Goal: Task Accomplishment & Management: Complete application form

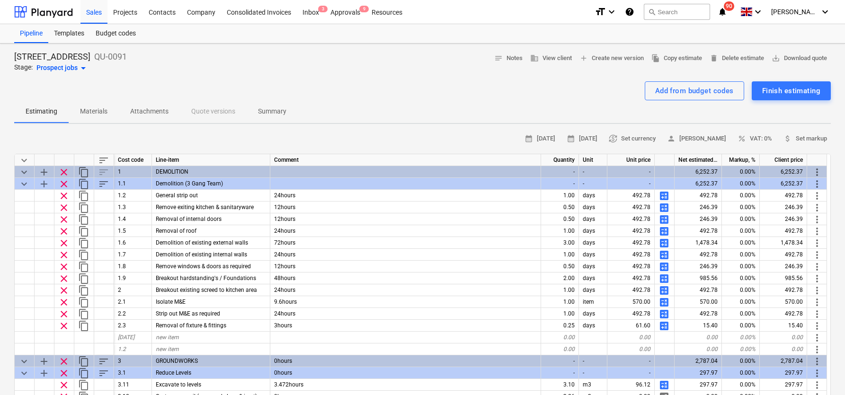
scroll to position [5, 0]
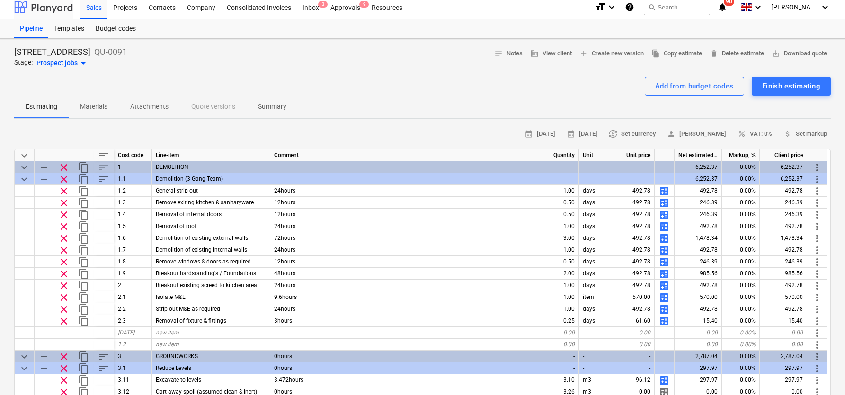
click at [34, 11] on div at bounding box center [43, 7] width 59 height 24
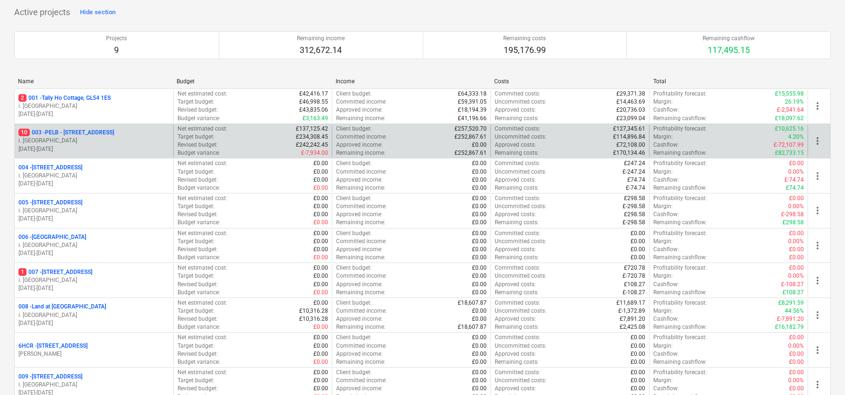
scroll to position [86, 0]
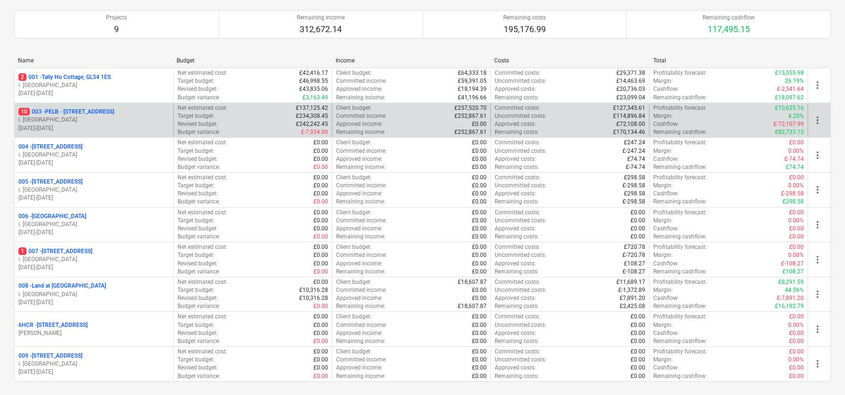
click at [53, 113] on p "10 003 - PELB - [GEOGRAPHIC_DATA], [GEOGRAPHIC_DATA], GL2 7NE" at bounding box center [66, 112] width 96 height 8
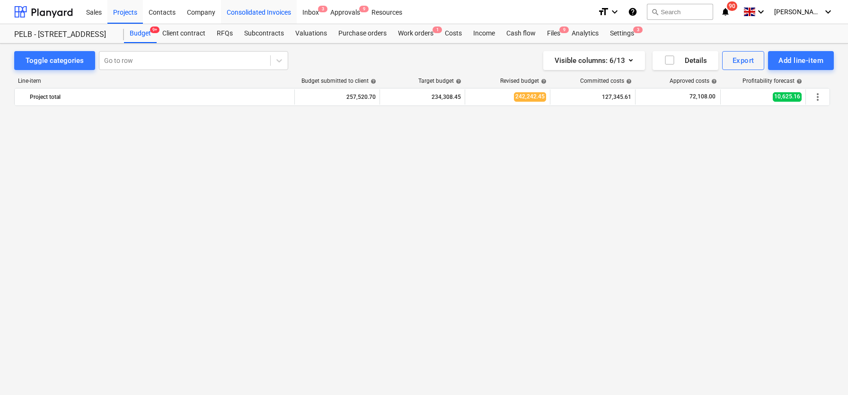
scroll to position [5903, 0]
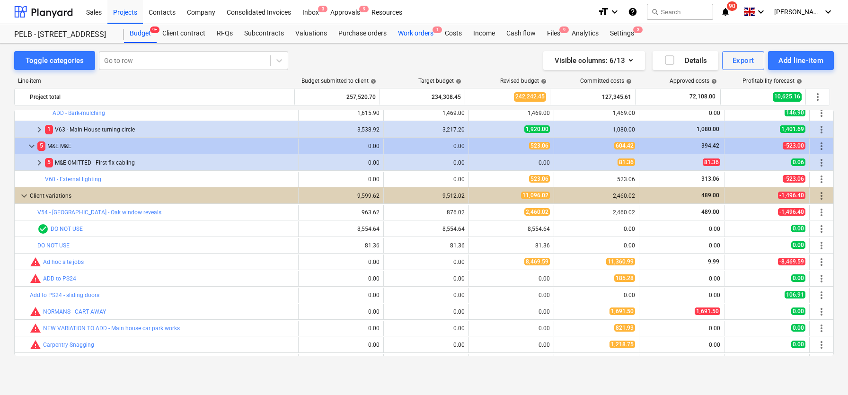
click at [424, 35] on div "Work orders 1" at bounding box center [415, 33] width 47 height 19
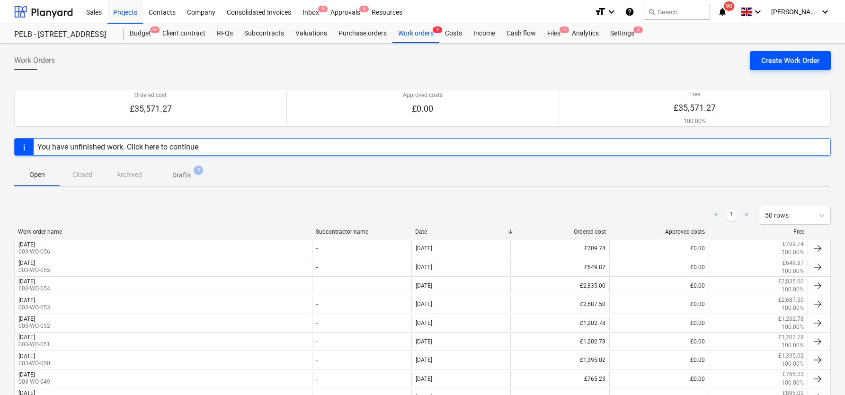
click at [780, 63] on div "Create Work Order" at bounding box center [790, 60] width 58 height 12
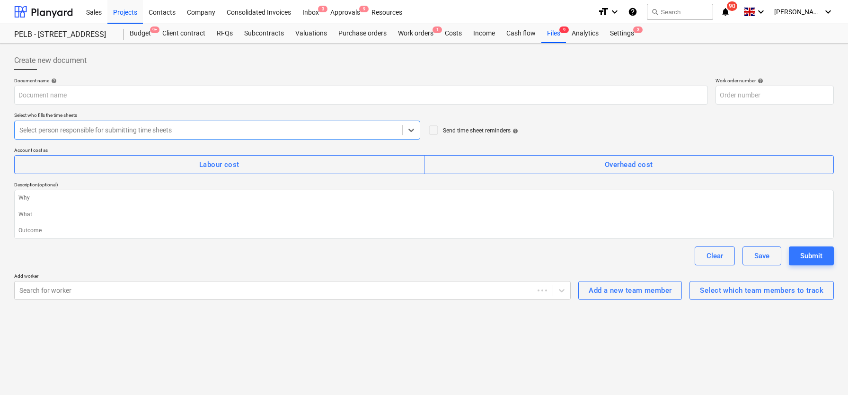
type textarea "x"
type input "003-WO-057"
click at [83, 96] on input "text" at bounding box center [361, 95] width 694 height 19
type textarea "x"
type input "W"
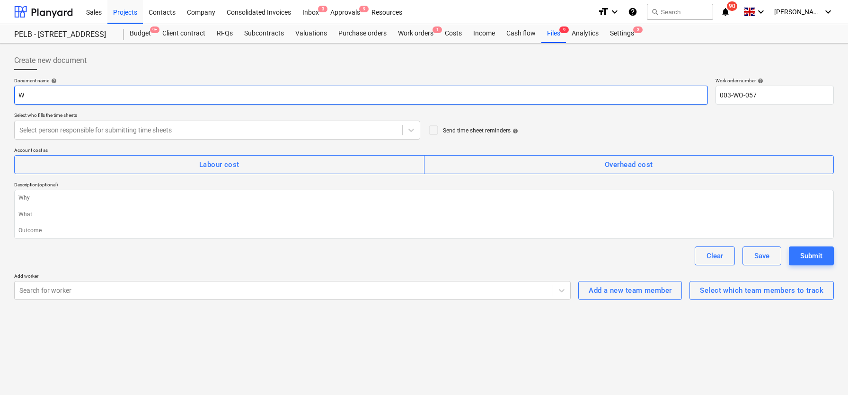
type textarea "x"
type input "We"
type textarea "x"
type input "Wed"
type textarea "x"
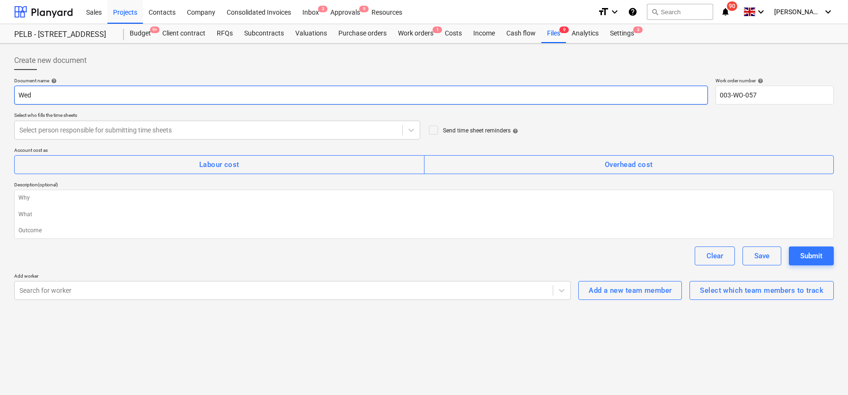
type input "Wedn"
type textarea "x"
type input "Wedne"
type textarea "x"
type input "Wednes"
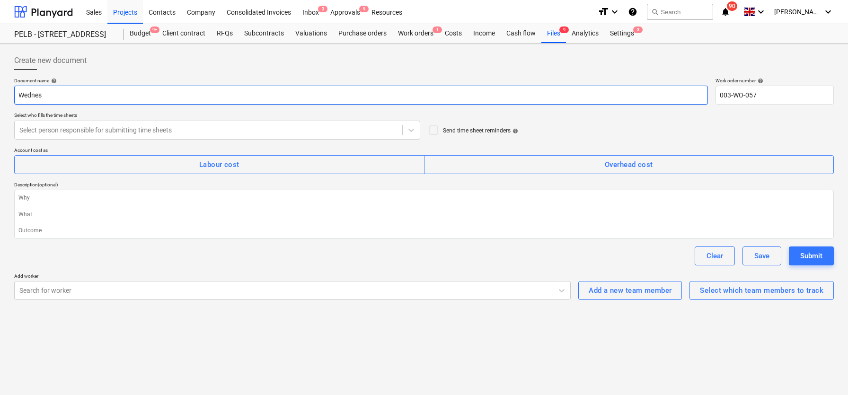
type textarea "x"
type input "Wednesd"
type textarea "x"
type input "Wednesda"
type textarea "x"
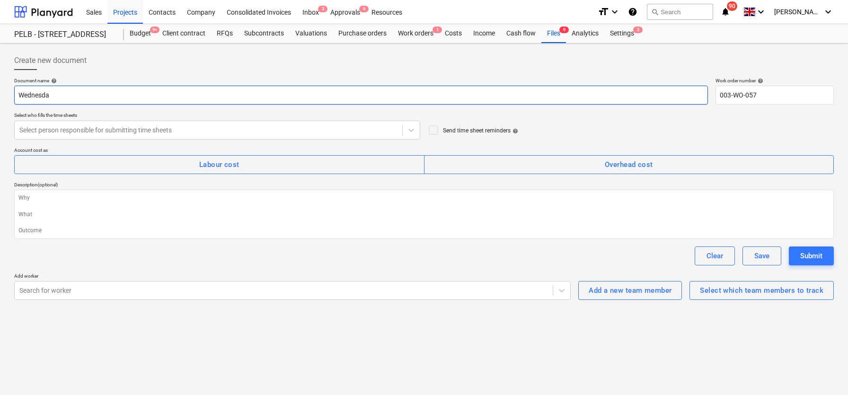
type input "[DATE]"
type textarea "x"
type input "[DATE]"
type textarea "x"
type input "[DATE] 1"
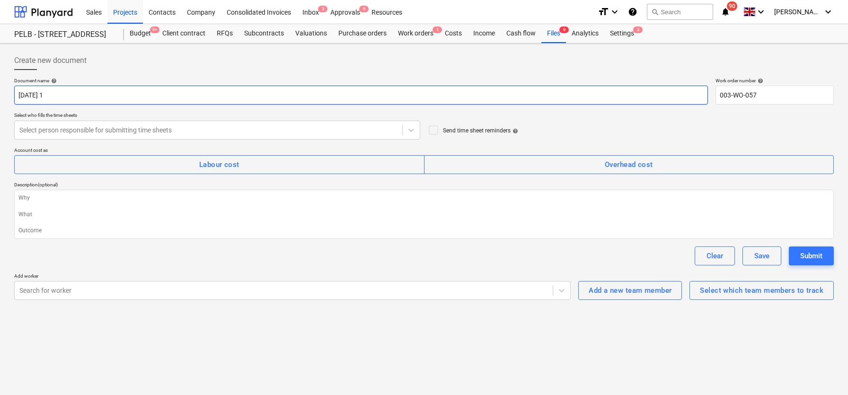
type textarea "x"
type input "[DATE] 15"
type textarea "x"
type input "[DATE] 15t"
type textarea "x"
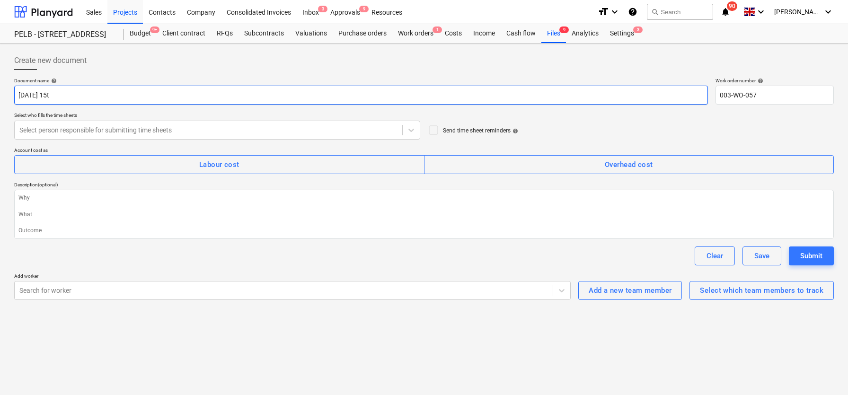
type input "[DATE] 15th"
type textarea "x"
type input "[DATE] 15th O"
type textarea "x"
type input "[DATE] 15th Ocv"
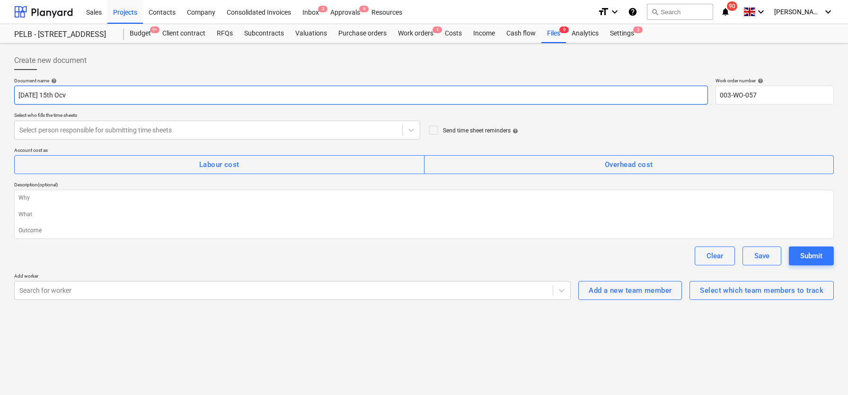
type textarea "x"
type input "[DATE] 15th Oc"
type textarea "x"
type input "[DATE]"
type textarea "x"
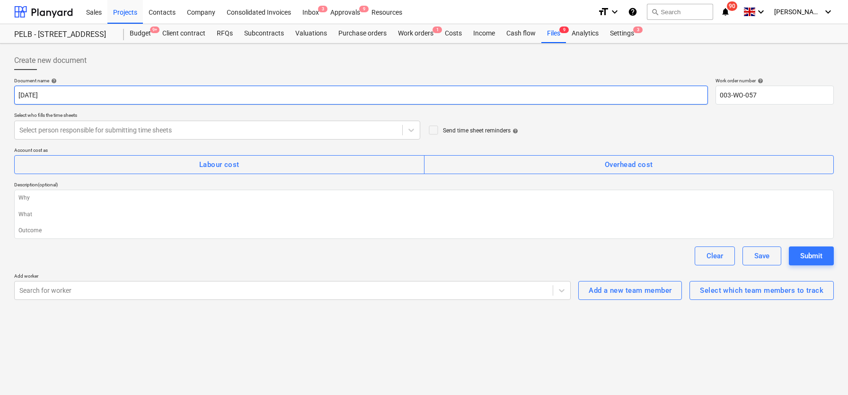
type input "[DATE]"
type textarea "x"
type input "[DATE] 2"
type textarea "x"
type input "[DATE]"
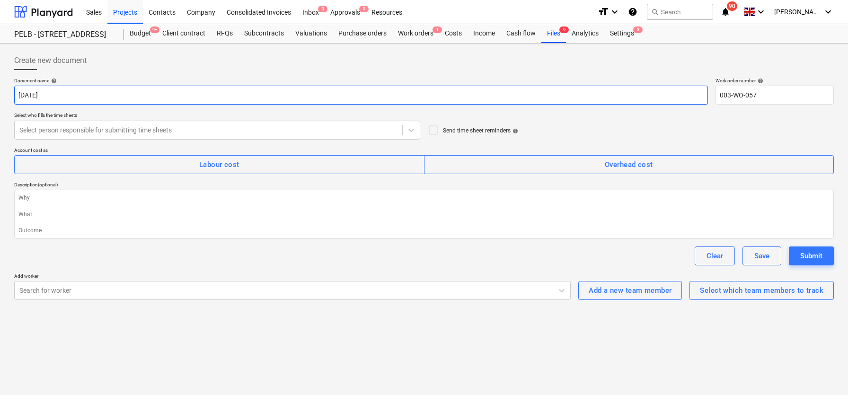
type textarea "x"
type input "[DATE]"
type textarea "x"
type input "[DATE]"
type textarea "x"
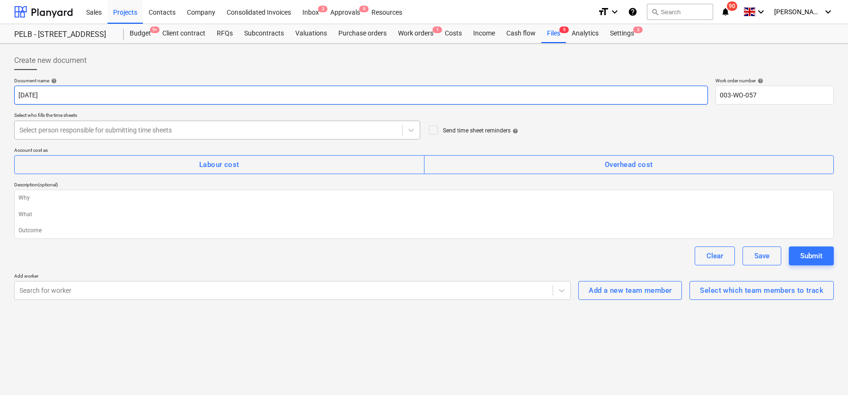
type input "[DATE]"
click at [94, 131] on div at bounding box center [208, 129] width 378 height 9
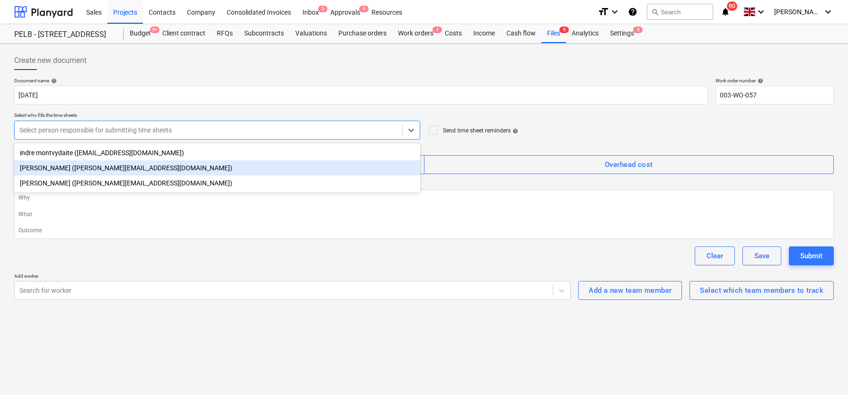
click at [87, 161] on div "[PERSON_NAME] ([PERSON_NAME][EMAIL_ADDRESS][DOMAIN_NAME])" at bounding box center [217, 167] width 406 height 15
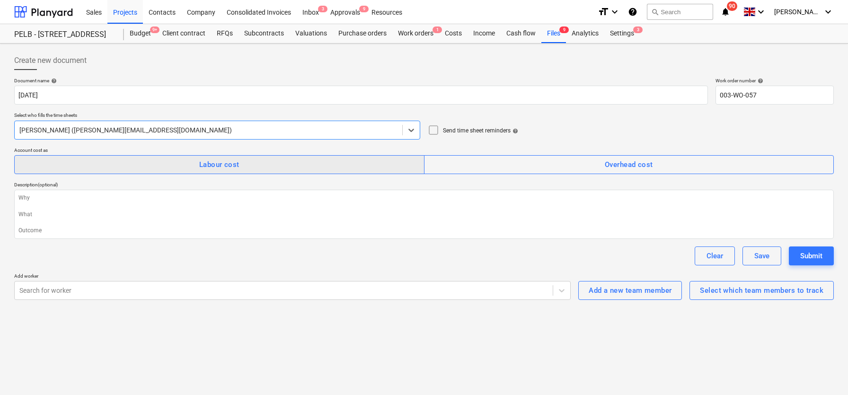
click at [194, 163] on span "Labour cost" at bounding box center [219, 165] width 389 height 12
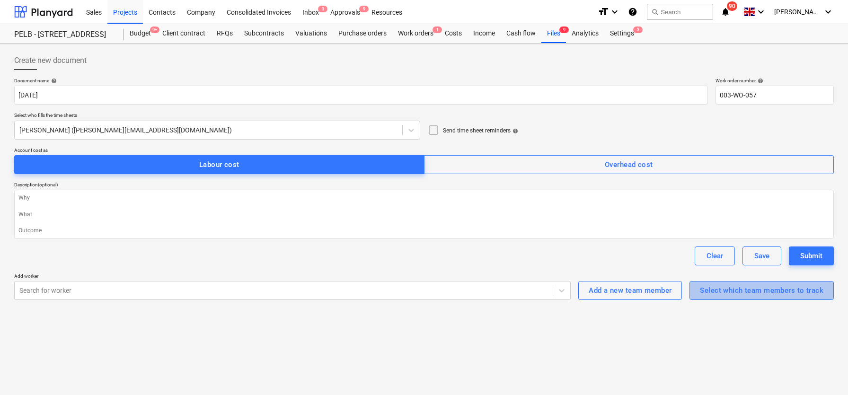
click at [722, 286] on div "Select which team members to track" at bounding box center [762, 290] width 124 height 12
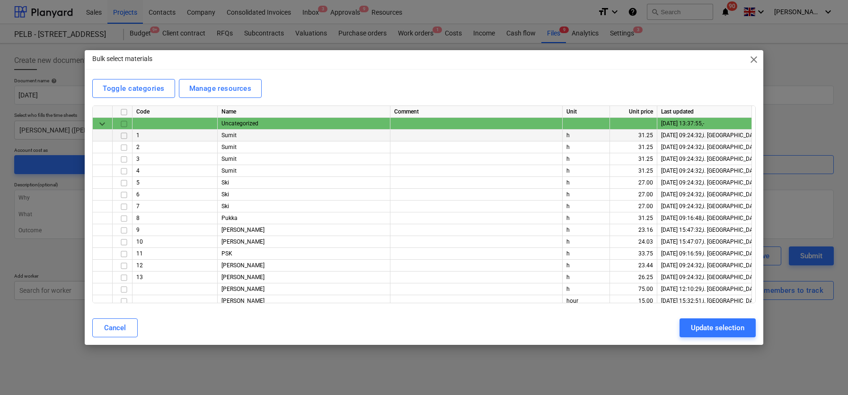
click at [124, 137] on input "checkbox" at bounding box center [123, 135] width 11 height 11
click at [124, 243] on input "checkbox" at bounding box center [123, 242] width 11 height 11
click at [122, 268] on input "checkbox" at bounding box center [123, 265] width 11 height 11
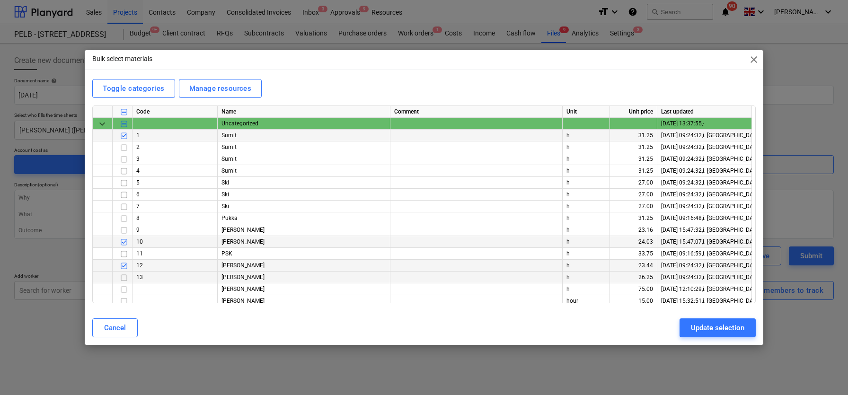
click at [124, 279] on input "checkbox" at bounding box center [123, 277] width 11 height 11
click at [125, 299] on input "checkbox" at bounding box center [123, 301] width 11 height 11
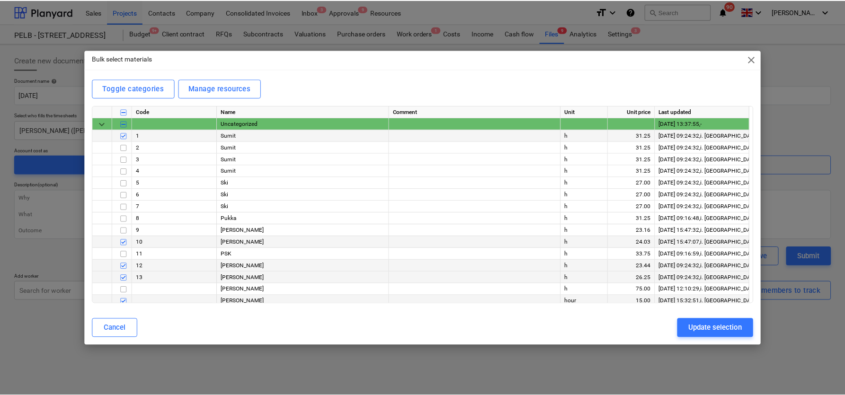
scroll to position [16, 0]
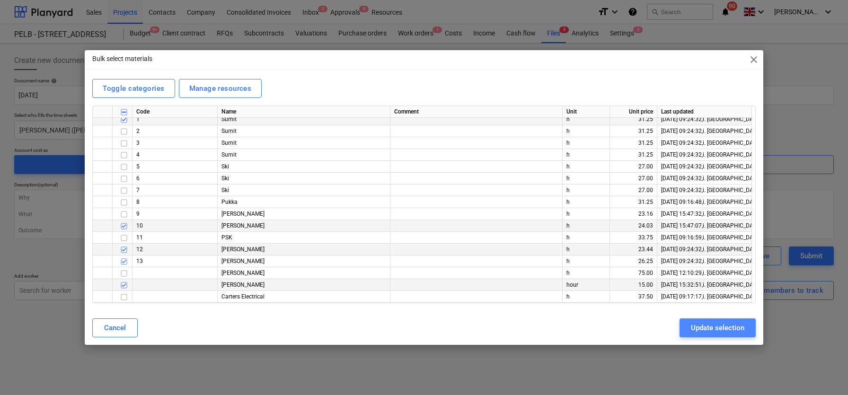
click at [710, 327] on div "Update selection" at bounding box center [717, 328] width 53 height 12
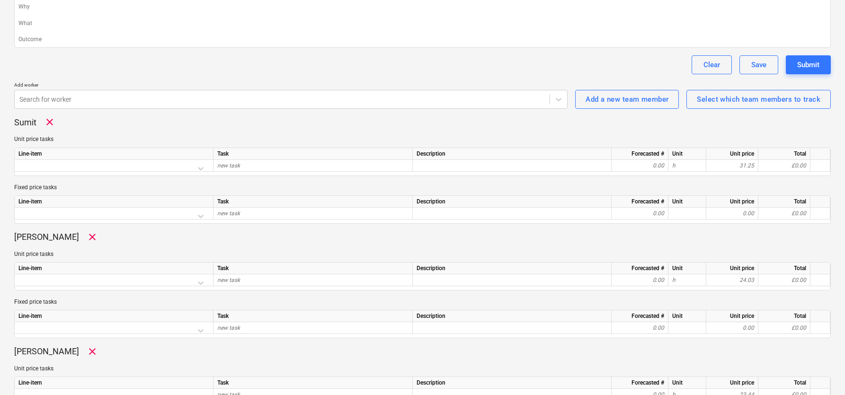
scroll to position [192, 0]
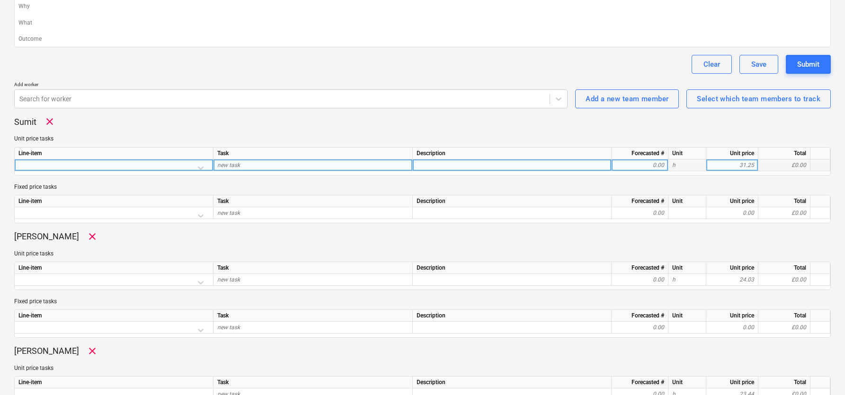
click at [133, 162] on div at bounding box center [113, 167] width 191 height 17
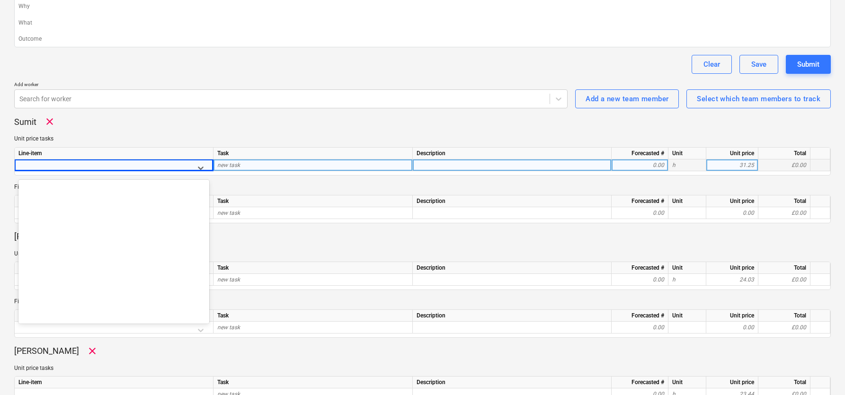
scroll to position [6418, 0]
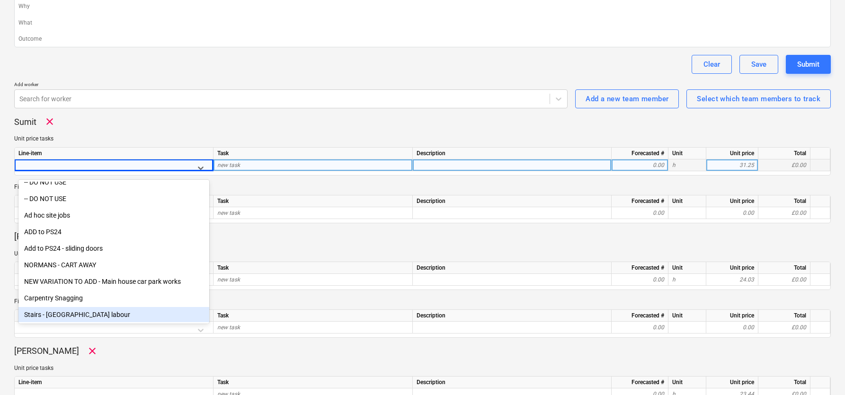
click at [83, 314] on div "Stairs - [GEOGRAPHIC_DATA] labour" at bounding box center [113, 314] width 191 height 15
type textarea "x"
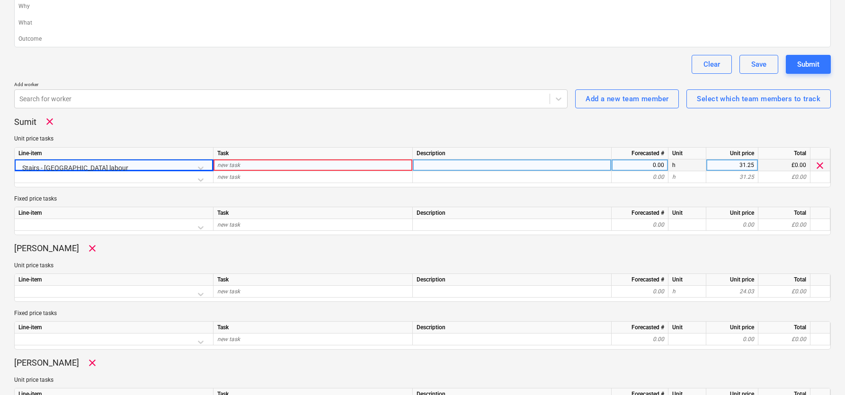
click at [243, 163] on div "new task" at bounding box center [312, 165] width 199 height 12
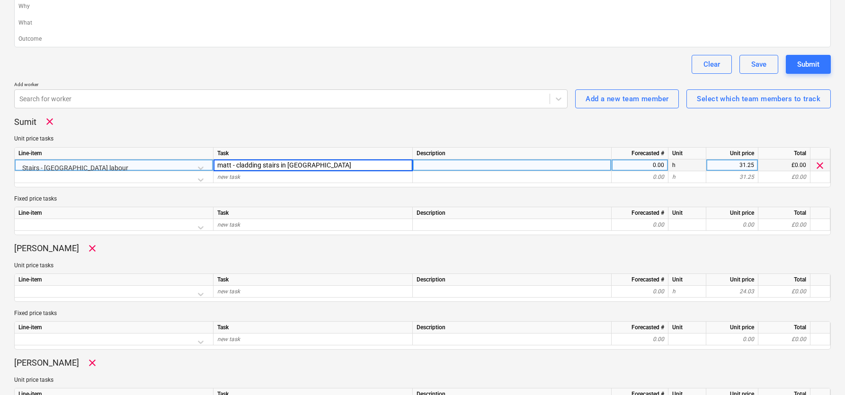
type input "matt - cladding stairs in [GEOGRAPHIC_DATA]"
type textarea "x"
click at [630, 165] on div "0.00" at bounding box center [639, 165] width 49 height 12
type input "8"
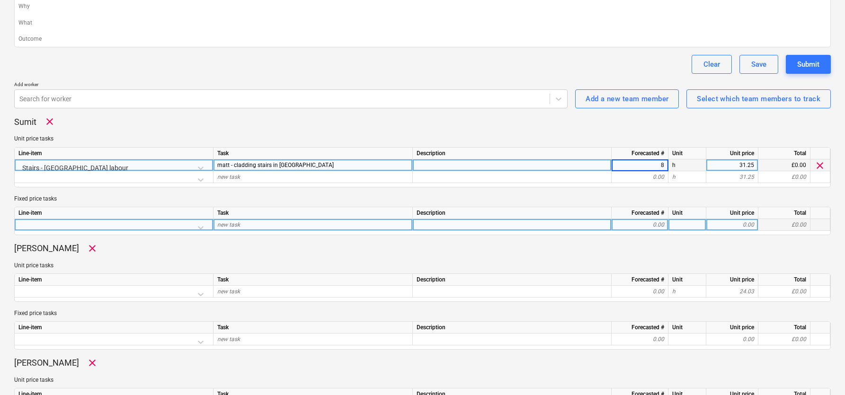
type textarea "x"
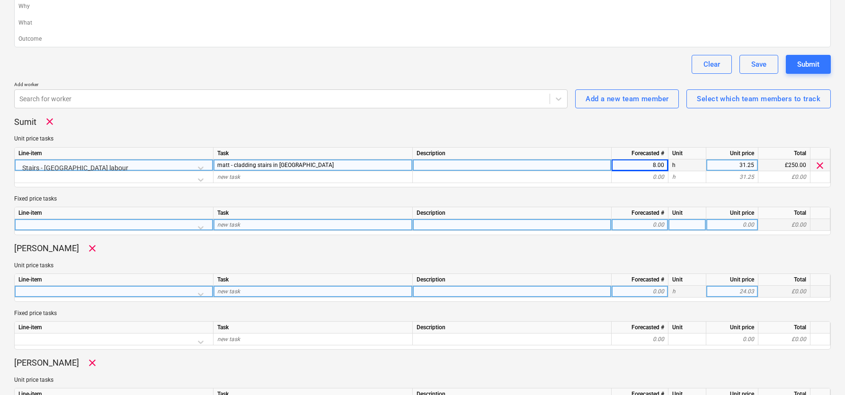
click at [76, 296] on div at bounding box center [113, 294] width 191 height 17
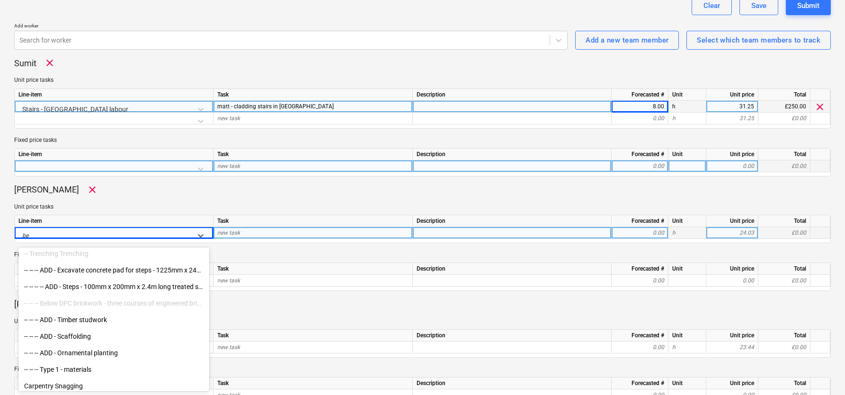
scroll to position [760, 0]
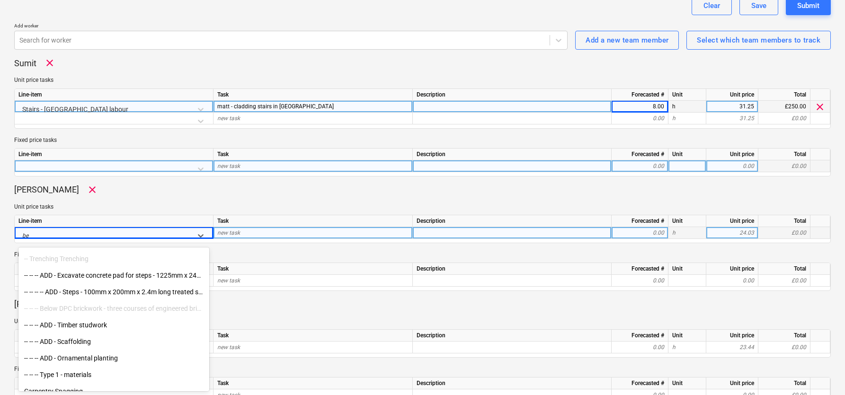
type input "b"
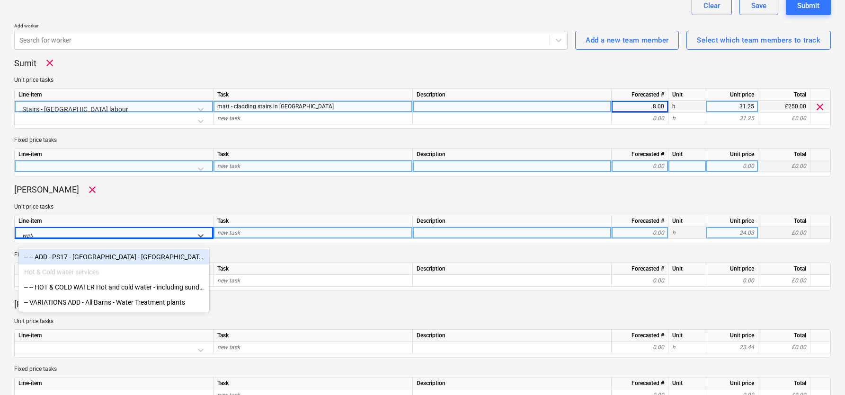
type input "water"
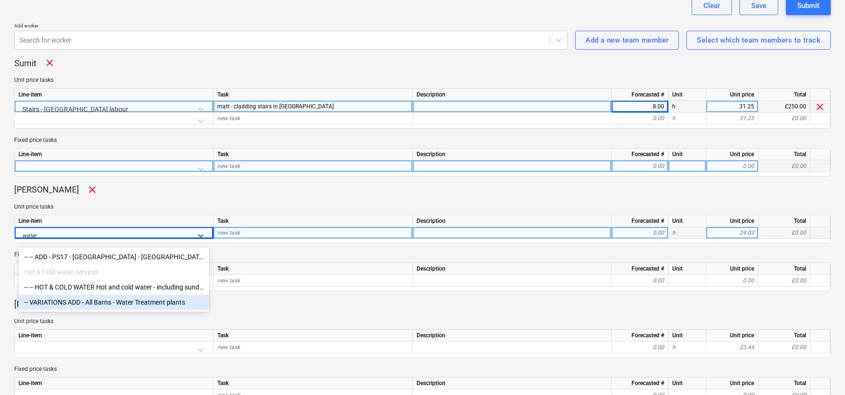
click at [87, 301] on div "-- VARIATIONS ADD - All Barns - Water Treatment plants" at bounding box center [113, 302] width 191 height 15
type textarea "x"
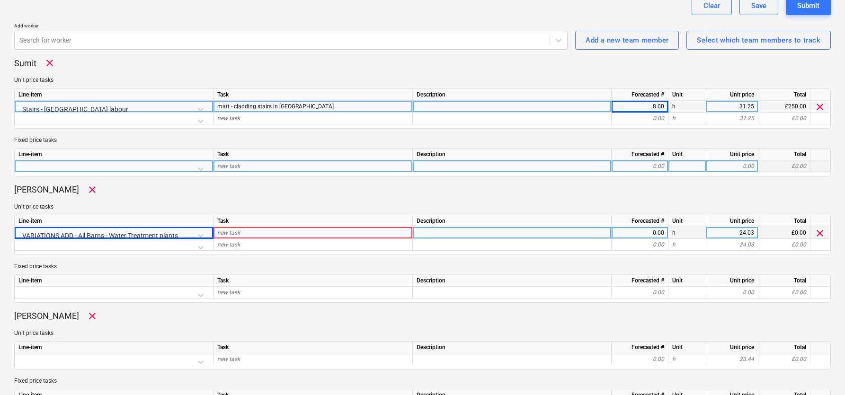
click at [260, 235] on div "new task" at bounding box center [312, 233] width 199 height 12
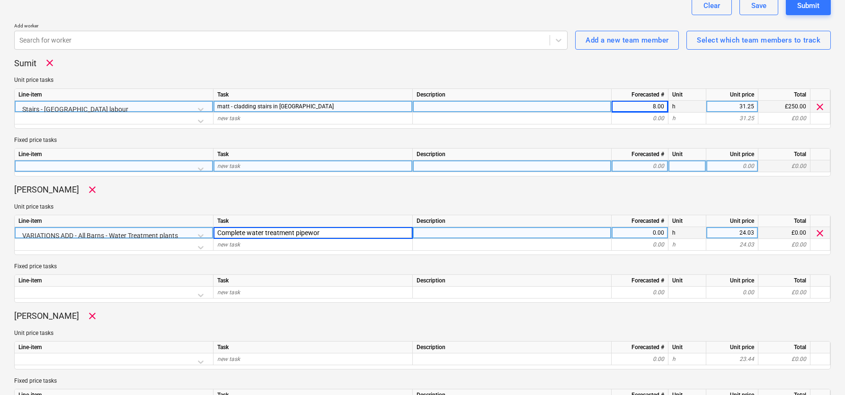
type input "Complete water treatment pipework"
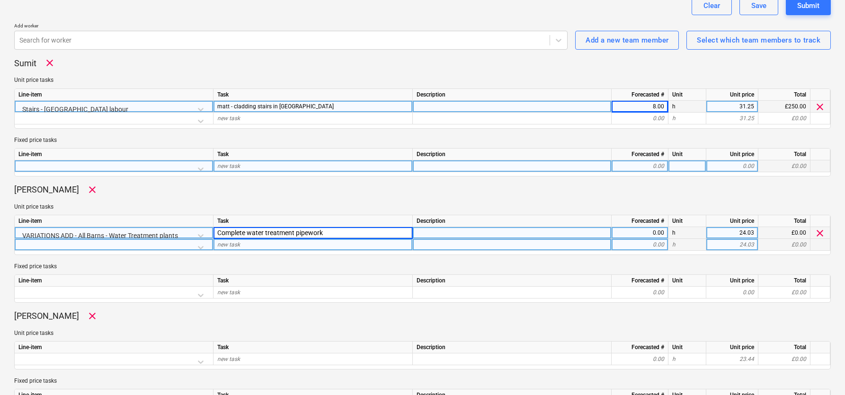
type textarea "x"
click at [186, 245] on div at bounding box center [113, 247] width 191 height 17
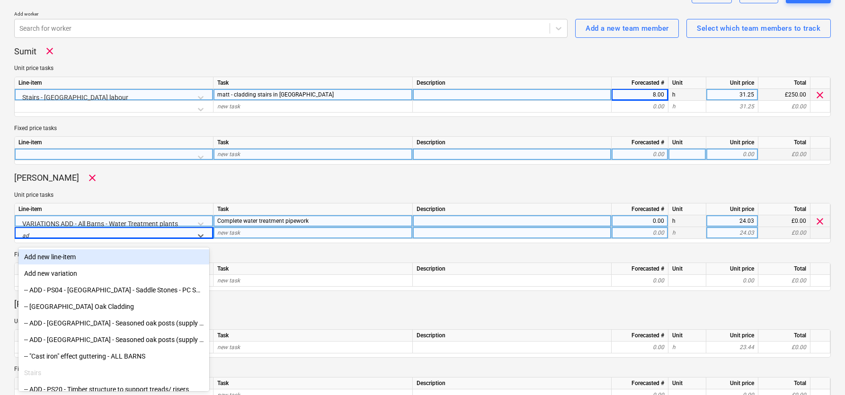
type input "a"
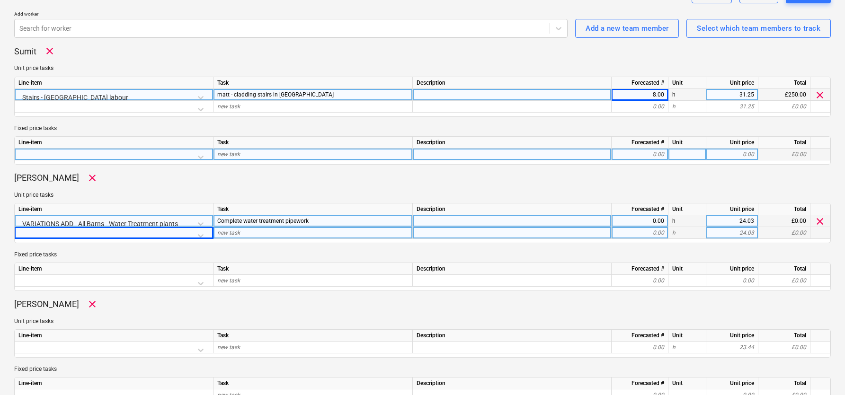
click at [630, 224] on div "0.00" at bounding box center [639, 221] width 49 height 12
type input "8"
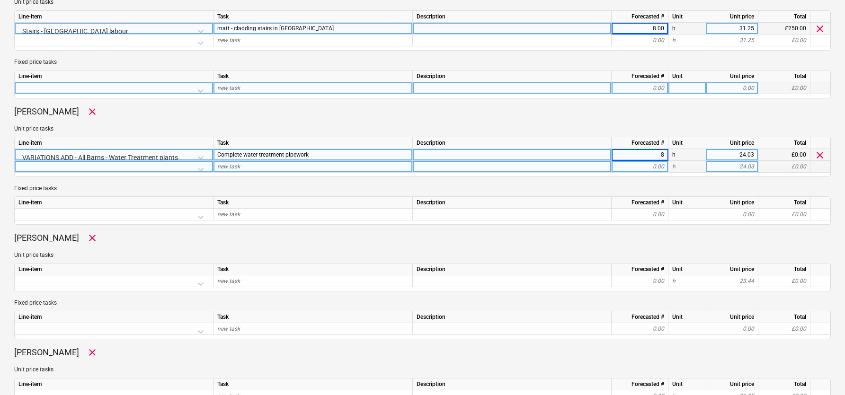
scroll to position [331, 0]
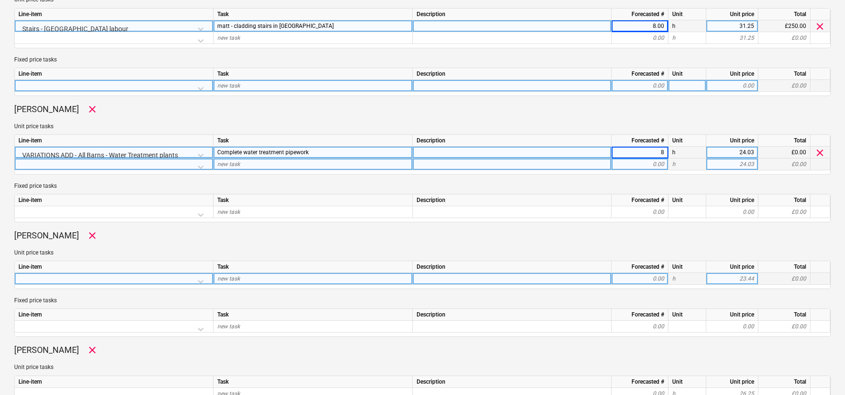
type textarea "x"
click at [204, 280] on div at bounding box center [113, 281] width 191 height 17
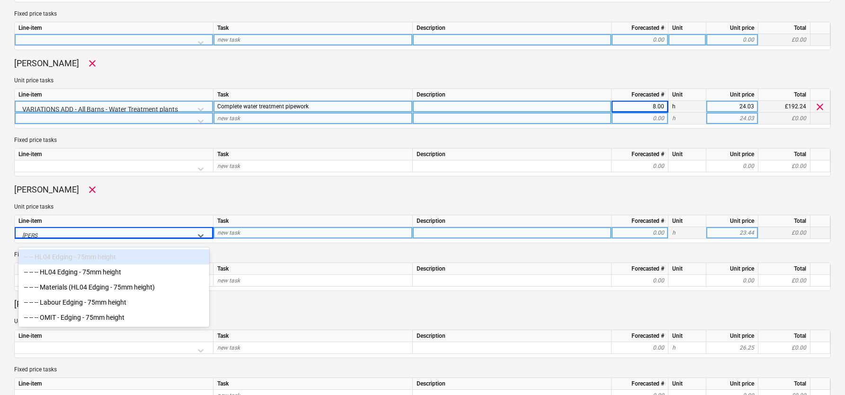
type input "edging"
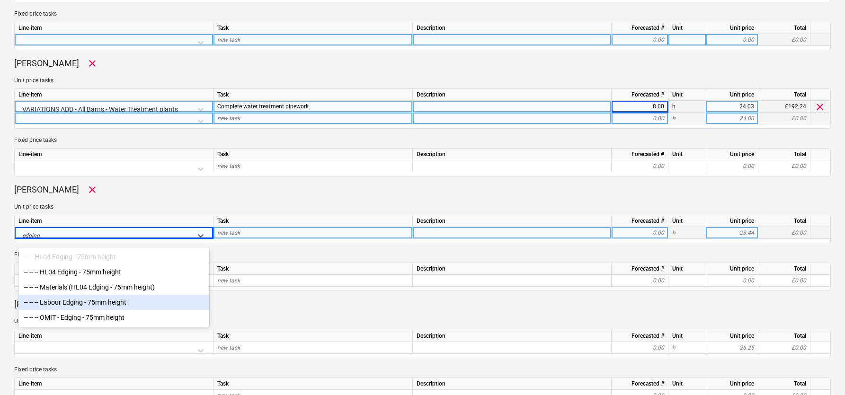
click at [140, 308] on div "-- -- -- Labour Edging - 75mm height" at bounding box center [113, 302] width 191 height 15
type textarea "x"
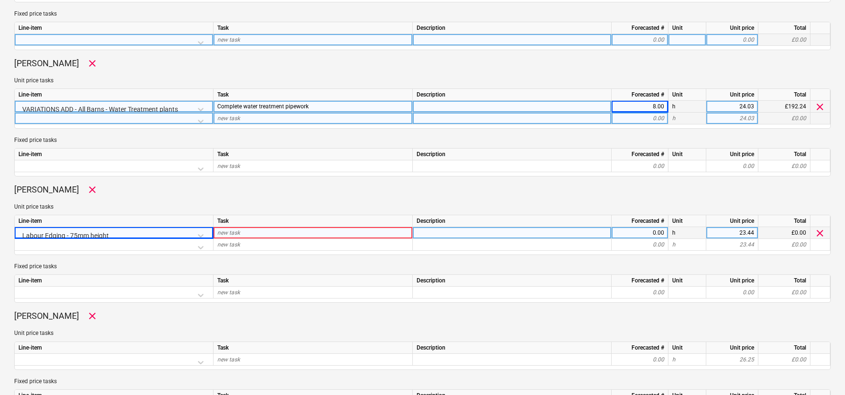
click at [235, 234] on span "new task" at bounding box center [228, 233] width 23 height 7
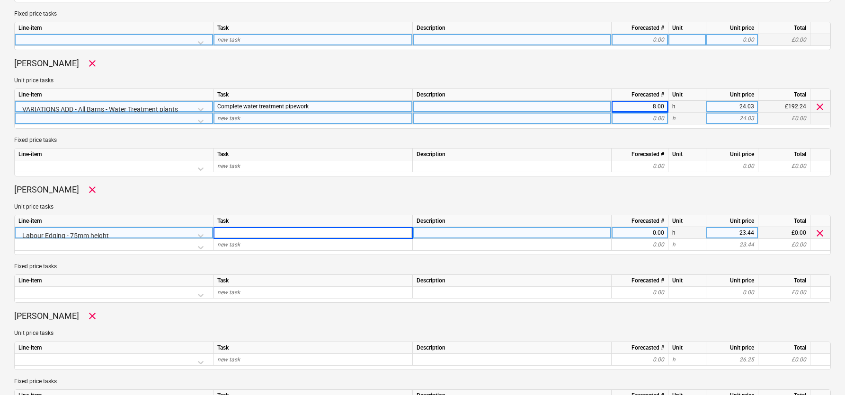
type input "H"
type input "Install North Barn Edging"
type textarea "x"
click at [638, 234] on div "0.00" at bounding box center [639, 233] width 49 height 12
type input "8"
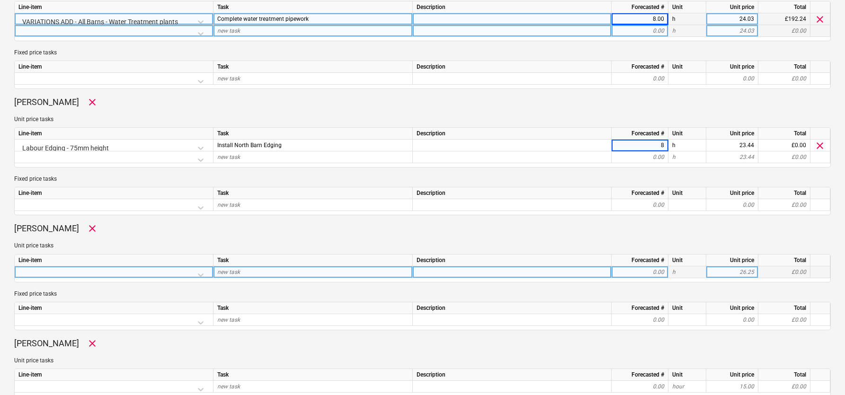
type textarea "x"
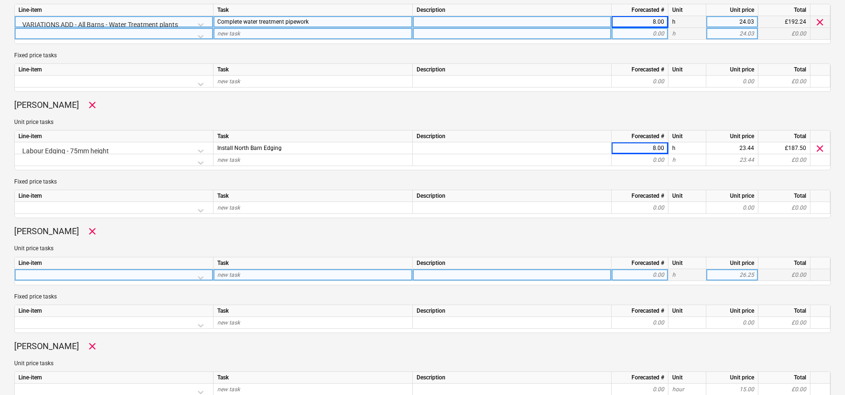
click at [102, 272] on div at bounding box center [113, 277] width 191 height 17
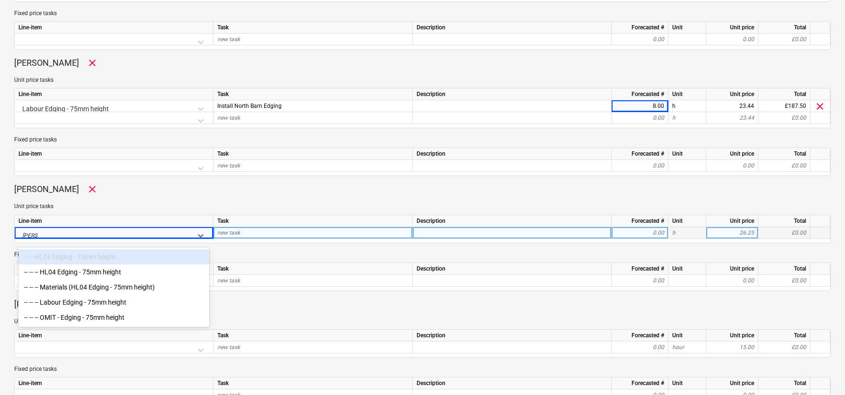
type input "[PERSON_NAME]"
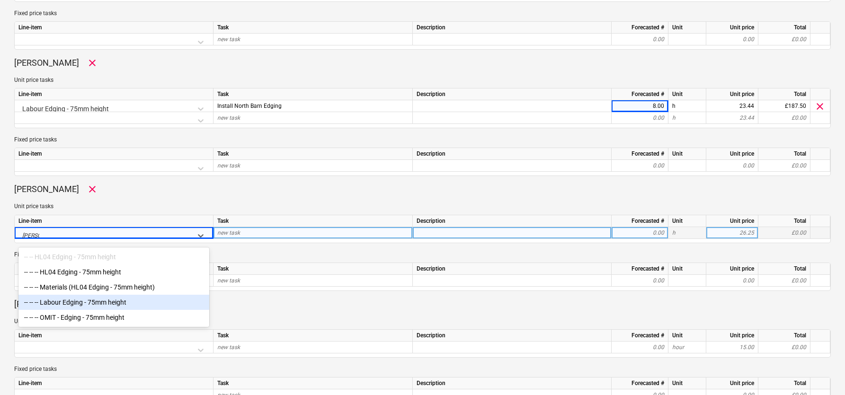
click at [70, 305] on div "-- -- -- Labour Edging - 75mm height" at bounding box center [113, 302] width 191 height 15
type textarea "x"
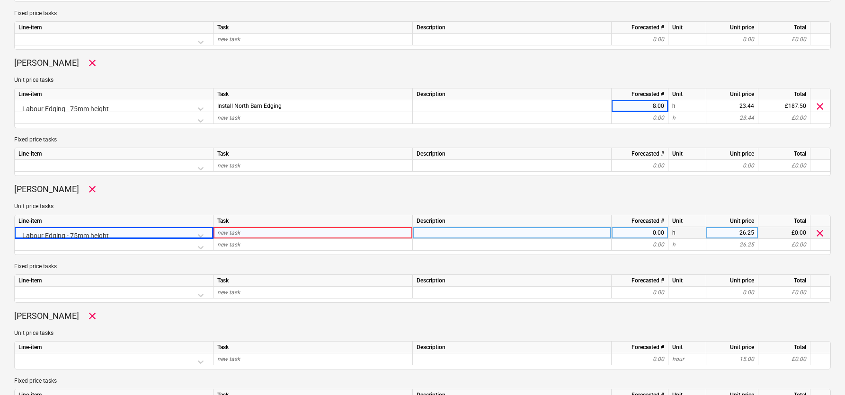
click at [258, 227] on div "new task" at bounding box center [312, 233] width 199 height 12
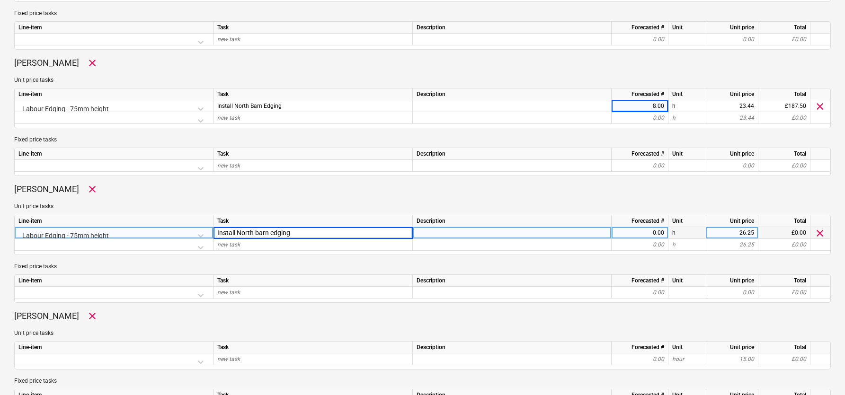
type input "Install North barn edging"
type textarea "x"
click at [643, 232] on div "0.00" at bounding box center [639, 233] width 49 height 12
type input "8"
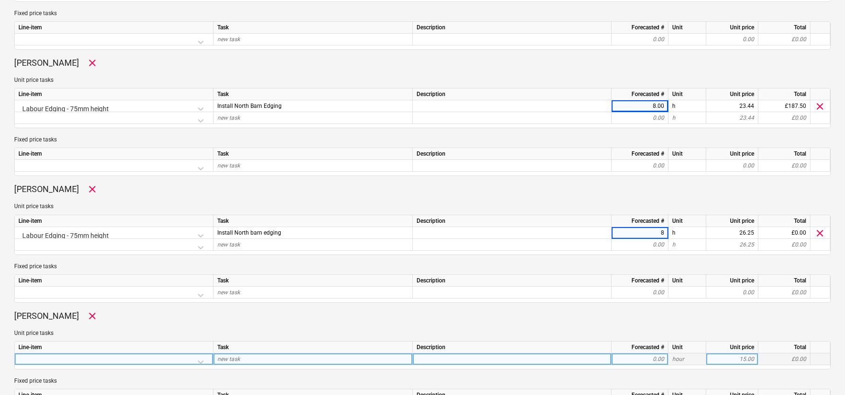
type textarea "x"
click at [95, 357] on div at bounding box center [113, 362] width 191 height 17
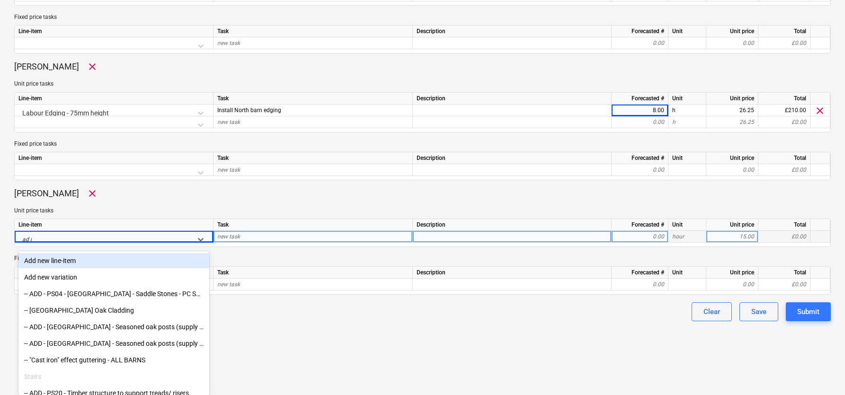
scroll to position [560, 0]
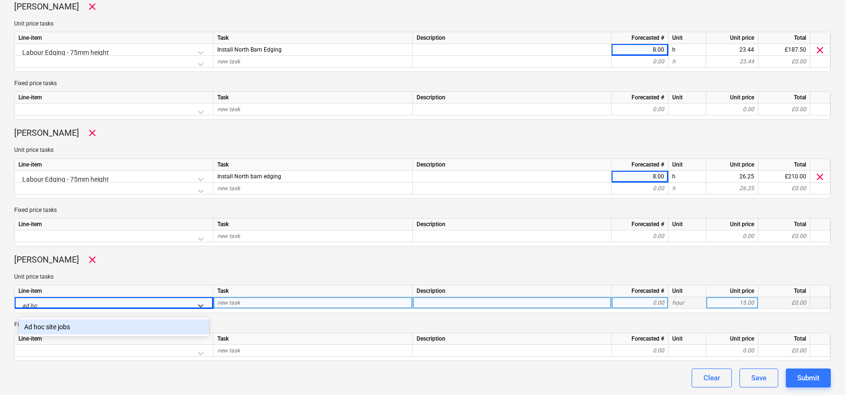
type input "ad hoc"
click at [78, 331] on div "Ad hoc site jobs" at bounding box center [113, 326] width 191 height 15
type textarea "x"
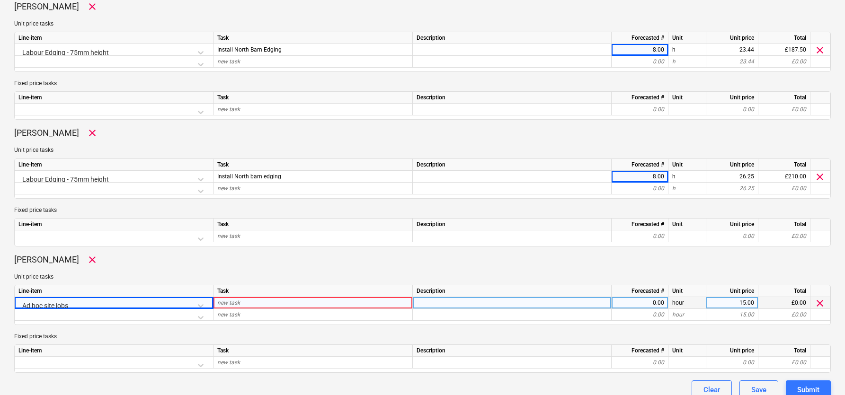
click at [79, 329] on div "[PERSON_NAME] clear Unit price tasks Line-item Task Description Forecasted # Un…" at bounding box center [422, 313] width 816 height 119
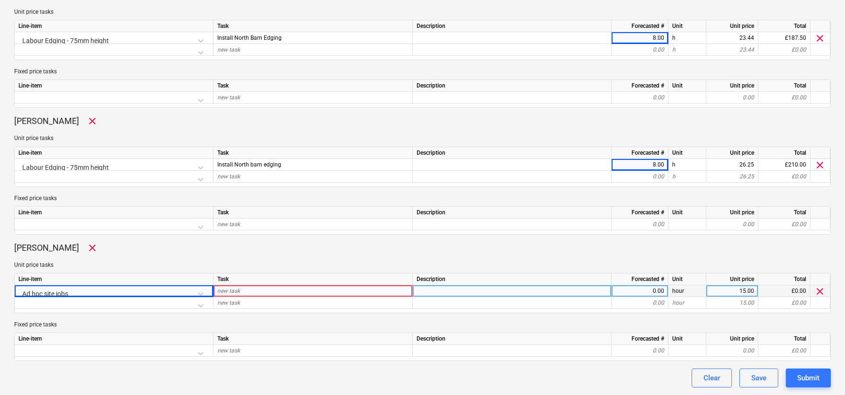
click at [253, 285] on div "new task" at bounding box center [312, 291] width 199 height 12
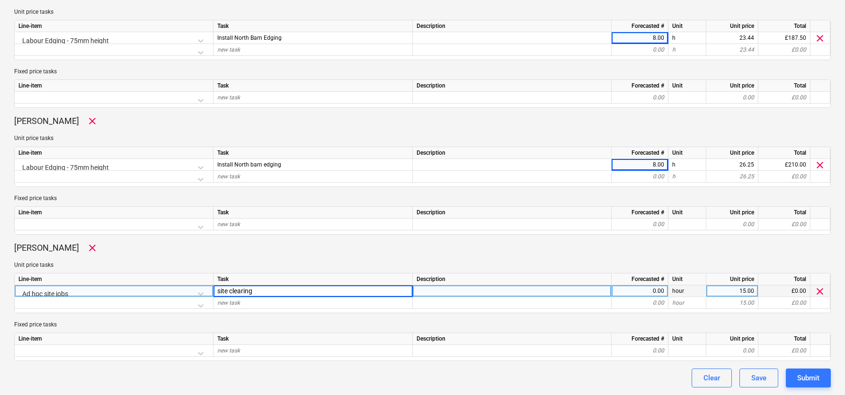
type input "site clearing"
click at [634, 293] on div "0.00" at bounding box center [639, 291] width 49 height 12
type textarea "x"
type input "8"
click at [815, 375] on div "Submit" at bounding box center [808, 378] width 22 height 12
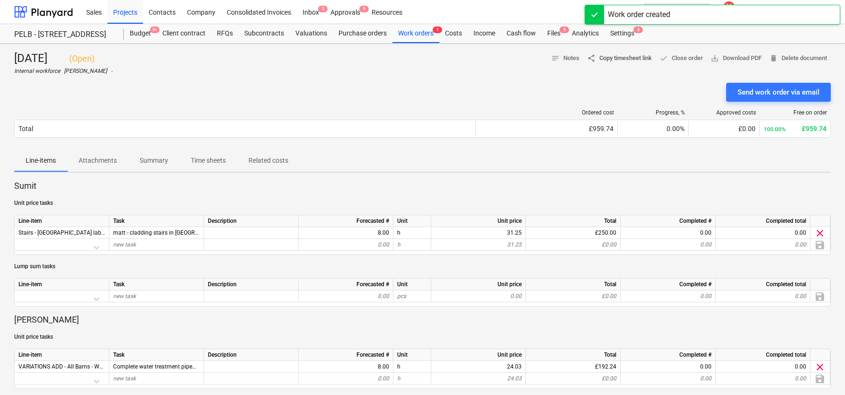
click at [631, 56] on span "share Copy timesheet link" at bounding box center [619, 58] width 65 height 11
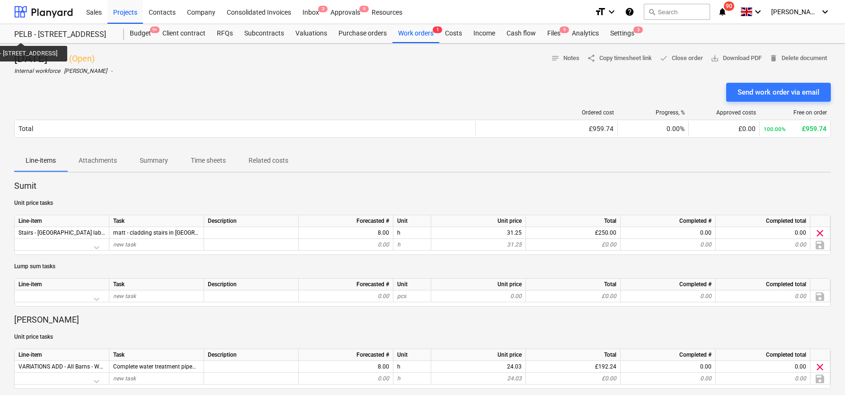
click at [46, 34] on div "PELB - [STREET_ADDRESS]" at bounding box center [63, 35] width 98 height 10
click at [56, 15] on div at bounding box center [43, 12] width 59 height 24
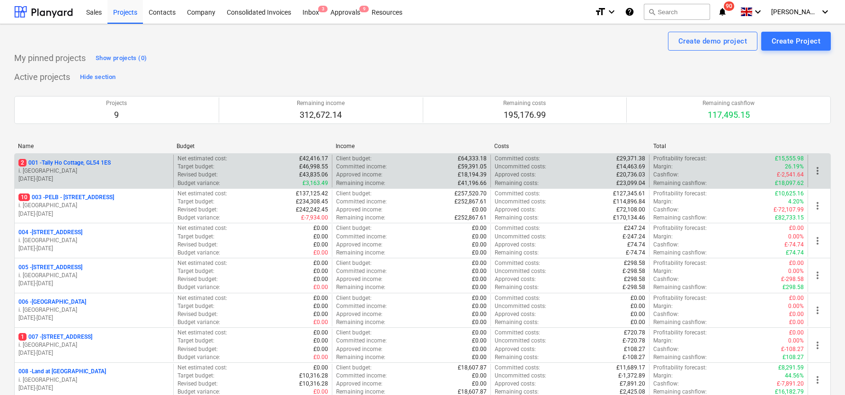
click at [69, 163] on p "2 001 - Tally Ho Cottage, GL54 1ES" at bounding box center [64, 163] width 92 height 8
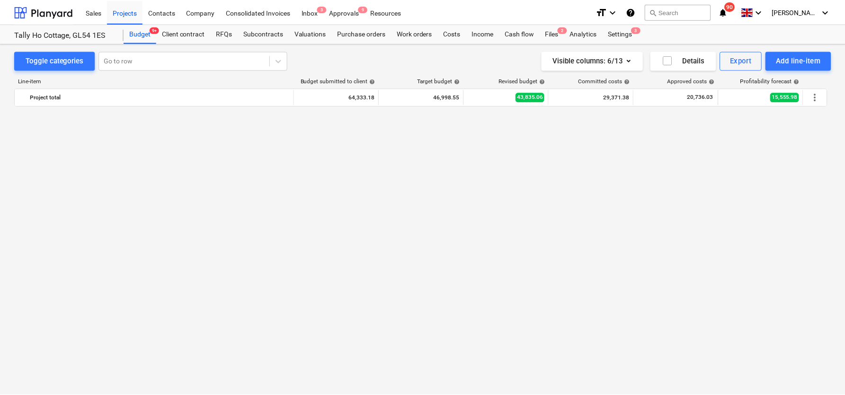
scroll to position [1046, 0]
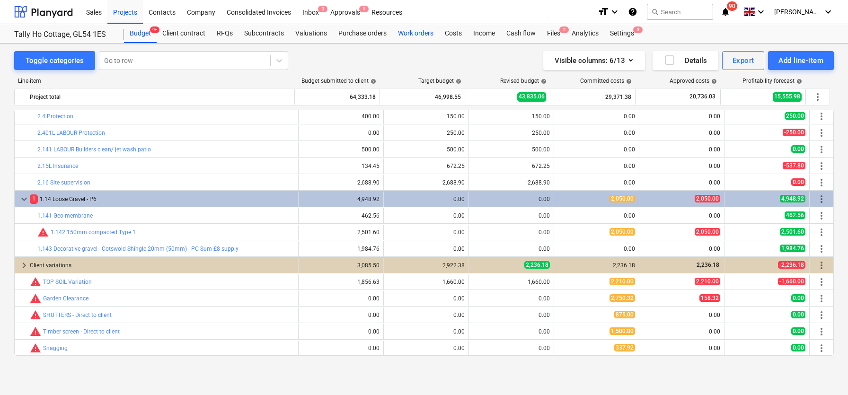
click at [418, 35] on div "Work orders" at bounding box center [415, 33] width 47 height 19
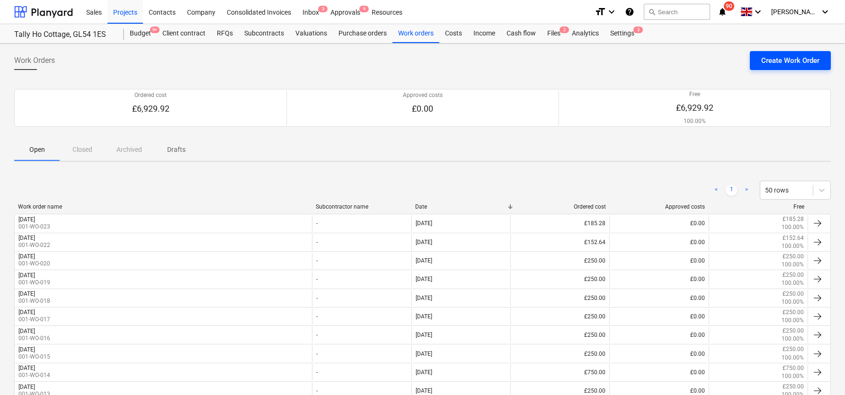
click at [782, 64] on div "Create Work Order" at bounding box center [790, 60] width 58 height 12
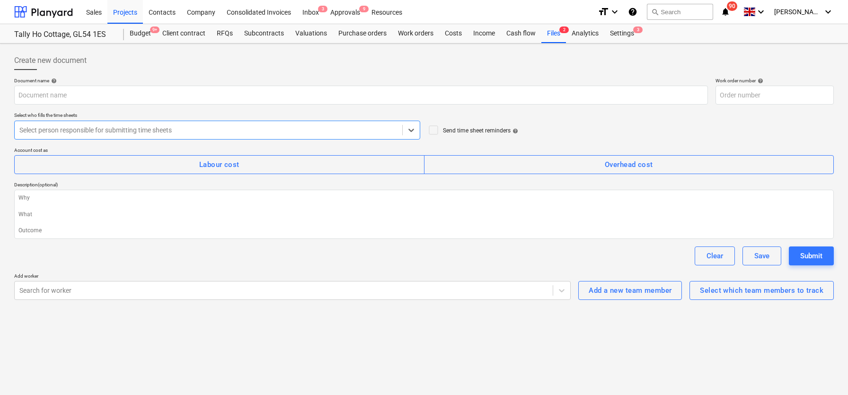
type textarea "x"
type input "001-WO-024"
click at [104, 97] on input "text" at bounding box center [361, 95] width 694 height 19
type textarea "x"
type input "W"
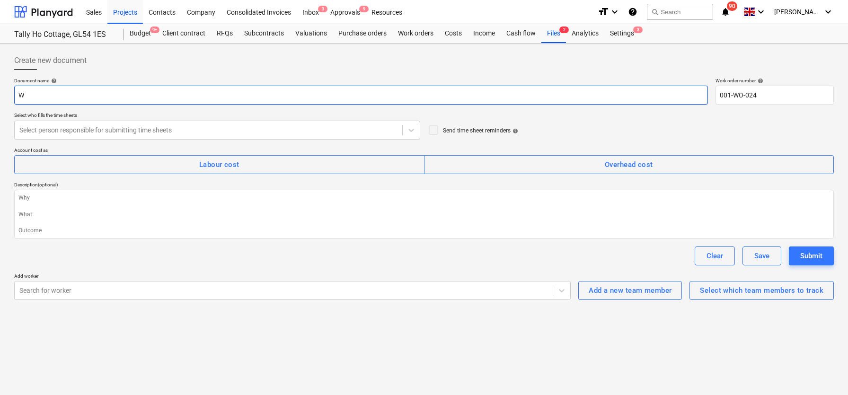
type textarea "x"
type input "We"
type textarea "x"
type input "Wed"
type textarea "x"
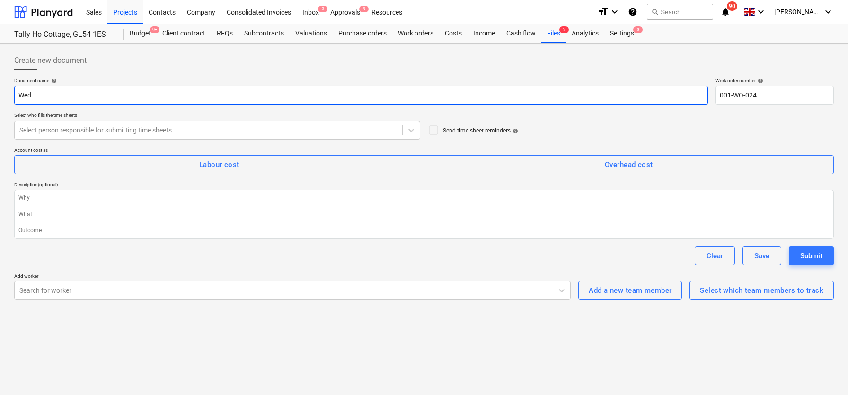
type input "Wedn"
type textarea "x"
type input "Wedne"
type textarea "x"
type input "Wednes"
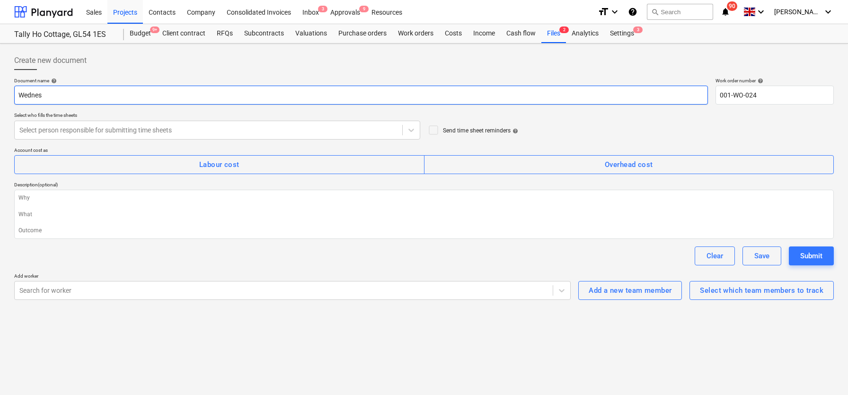
type textarea "x"
type input "Wednesd"
type textarea "x"
type input "Wednesda"
type textarea "x"
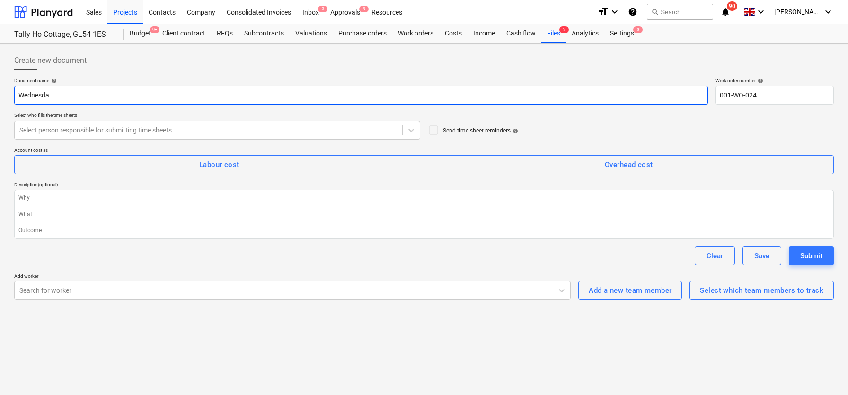
type input "[DATE]"
type textarea "x"
type input "[DATE]"
type textarea "x"
type input "[DATE] 1"
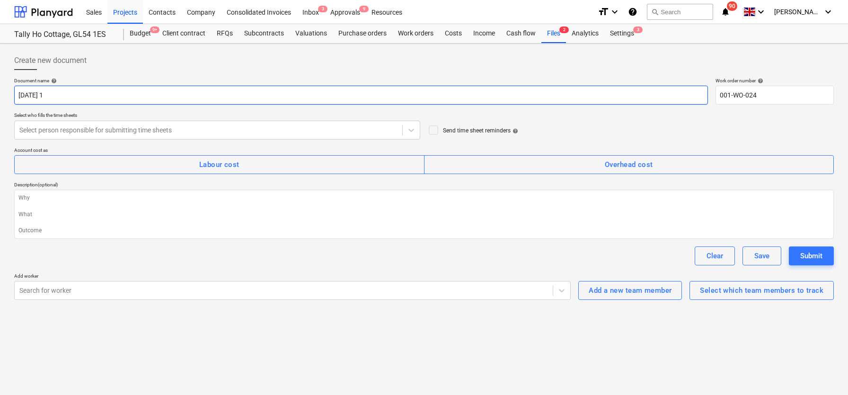
type textarea "x"
type input "[DATE] 15"
type textarea "x"
type input "[DATE] 15t"
type textarea "x"
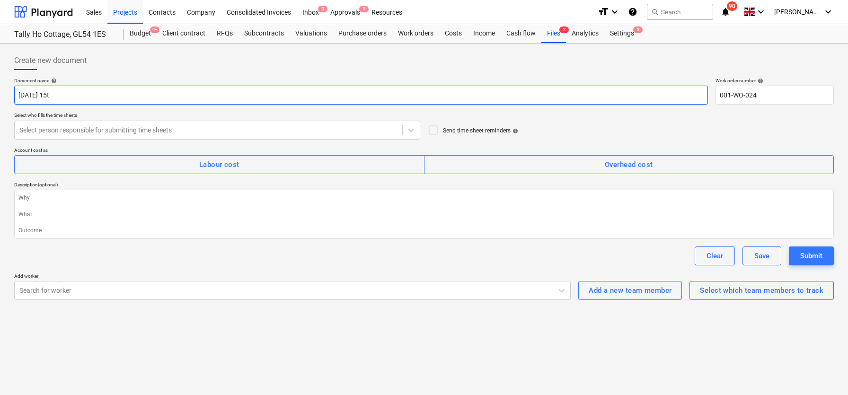
type input "[DATE] 15th"
type textarea "x"
type input "[DATE] 15th"
type textarea "x"
type input "[DATE] 15th O"
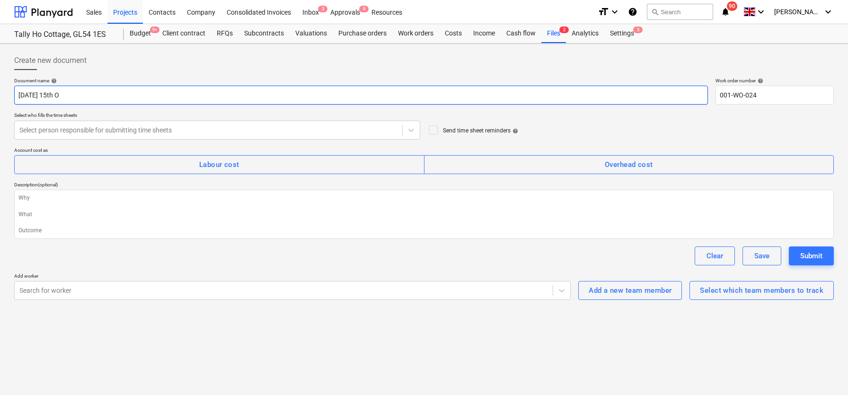
type textarea "x"
type input "[DATE] 15th Oc"
type textarea "x"
type input "[DATE]"
type textarea "x"
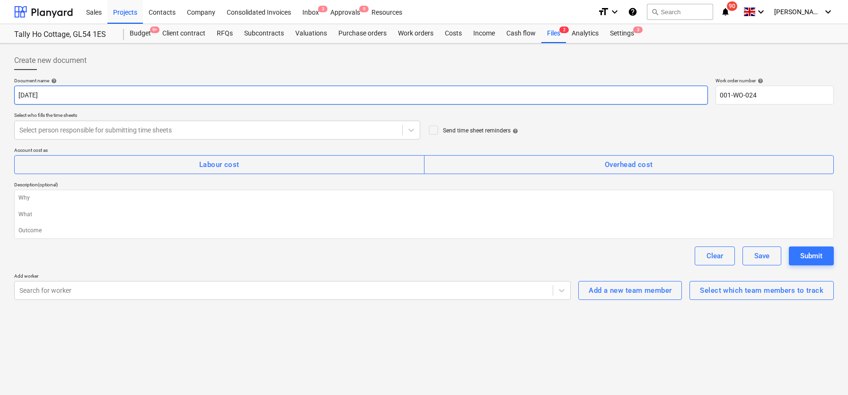
type input "[DATE]"
type textarea "x"
type input "[DATE] 2"
type textarea "x"
type input "[DATE]"
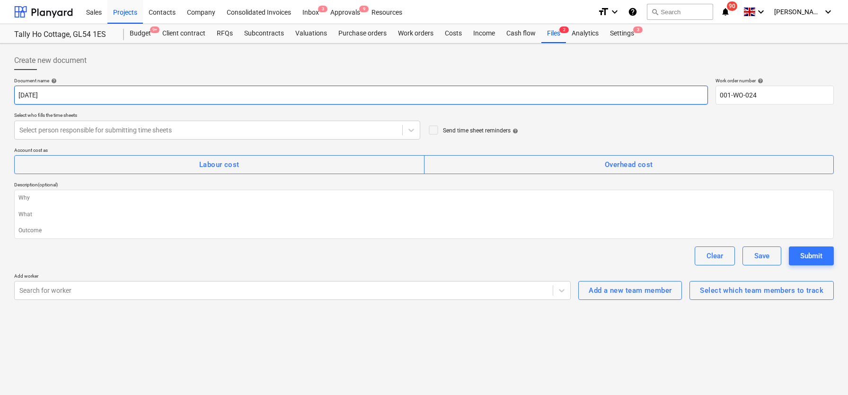
type textarea "x"
type input "[DATE]"
type textarea "x"
type input "[DATE]"
type textarea "x"
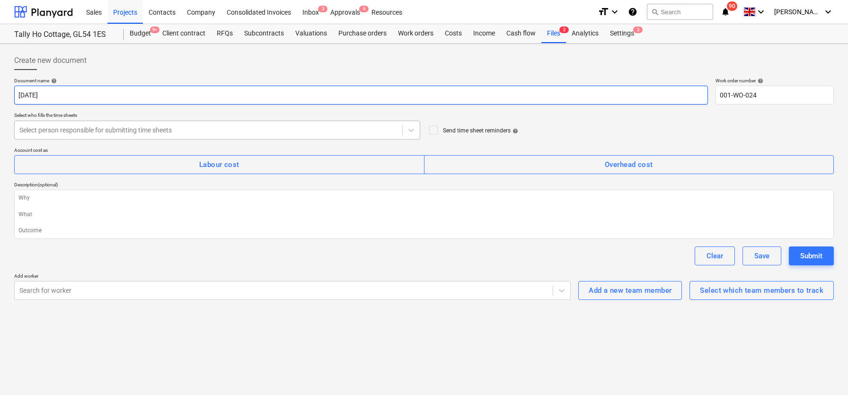
type input "[DATE]"
click at [129, 131] on div at bounding box center [208, 129] width 378 height 9
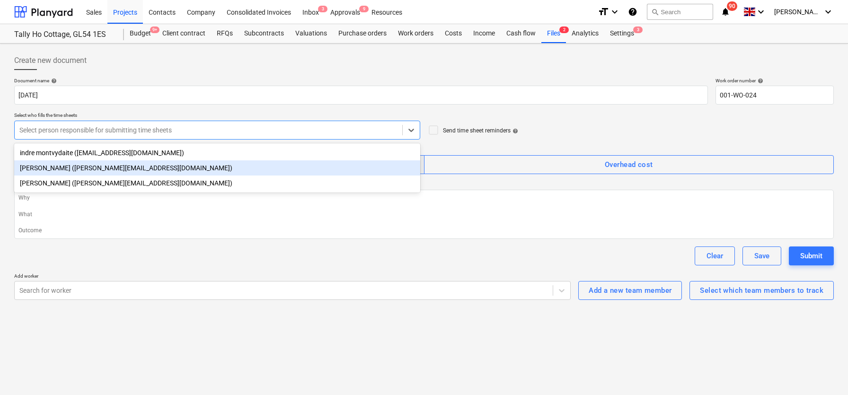
click at [109, 162] on div "[PERSON_NAME] ([PERSON_NAME][EMAIL_ADDRESS][DOMAIN_NAME])" at bounding box center [217, 167] width 406 height 15
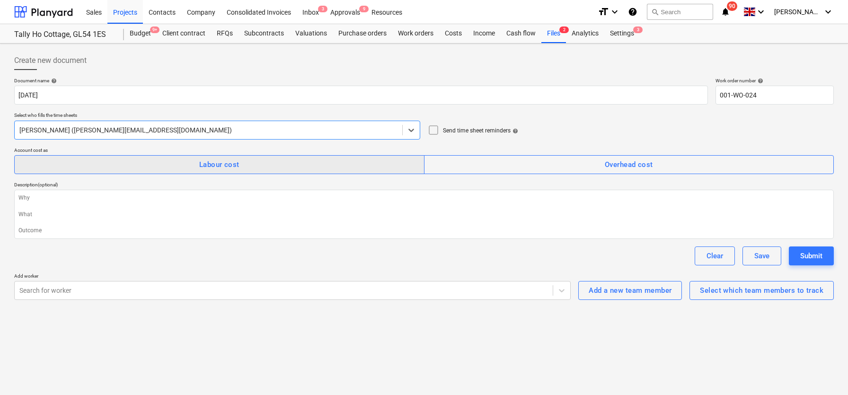
click at [210, 171] on button "Labour cost" at bounding box center [219, 164] width 410 height 19
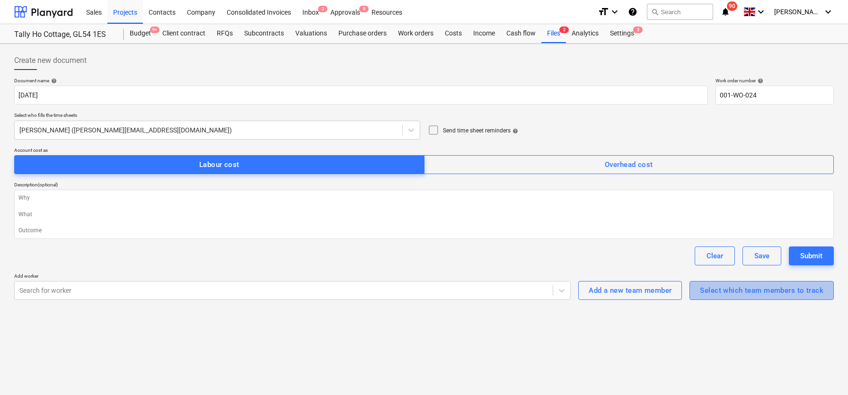
click at [711, 288] on div "Select which team members to track" at bounding box center [762, 290] width 124 height 12
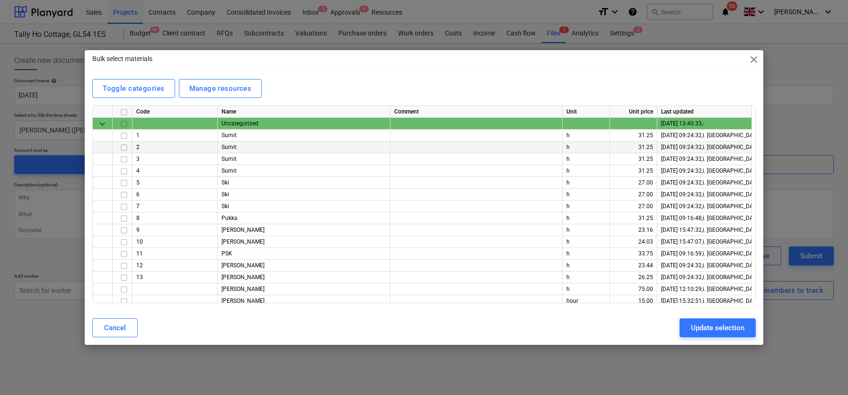
click at [124, 147] on input "checkbox" at bounding box center [123, 147] width 11 height 11
click at [124, 230] on input "checkbox" at bounding box center [123, 230] width 11 height 11
click at [725, 329] on div "Update selection" at bounding box center [717, 328] width 53 height 12
type textarea "x"
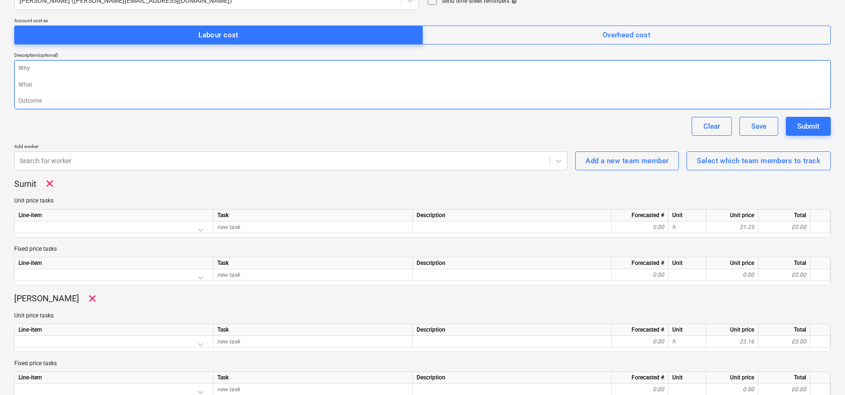
scroll to position [144, 0]
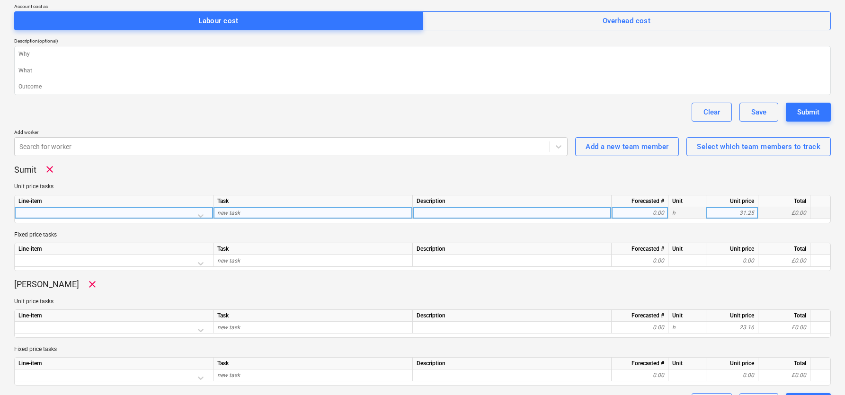
click at [96, 215] on div at bounding box center [113, 215] width 191 height 17
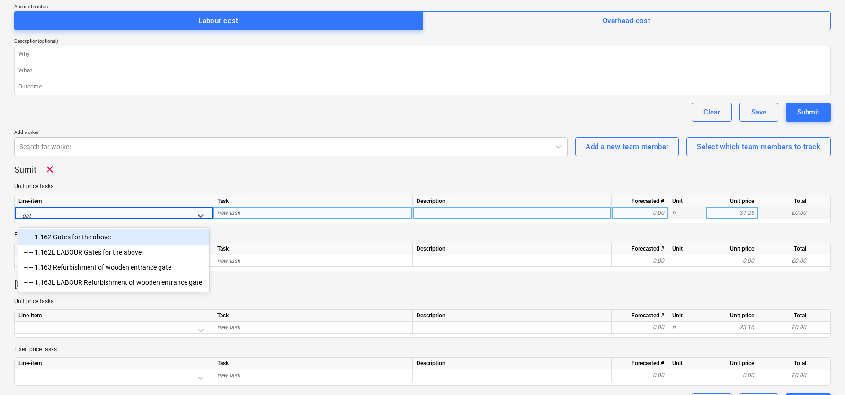
type input "gate"
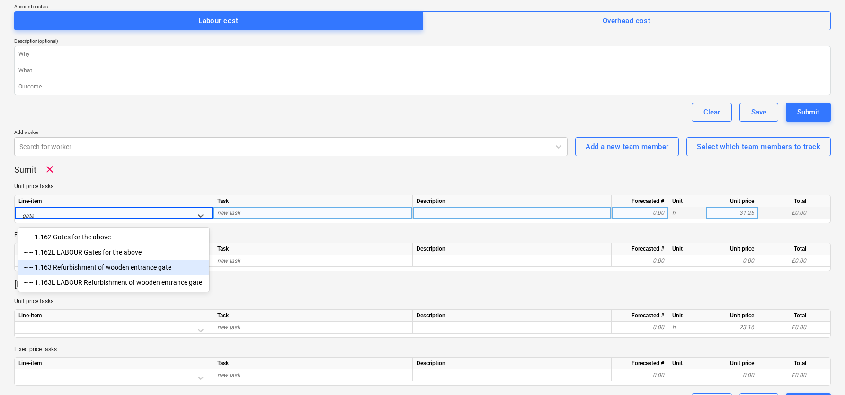
click at [92, 268] on div "-- -- 1.163 Refurbishment of wooden entrance gate" at bounding box center [113, 267] width 191 height 15
type textarea "x"
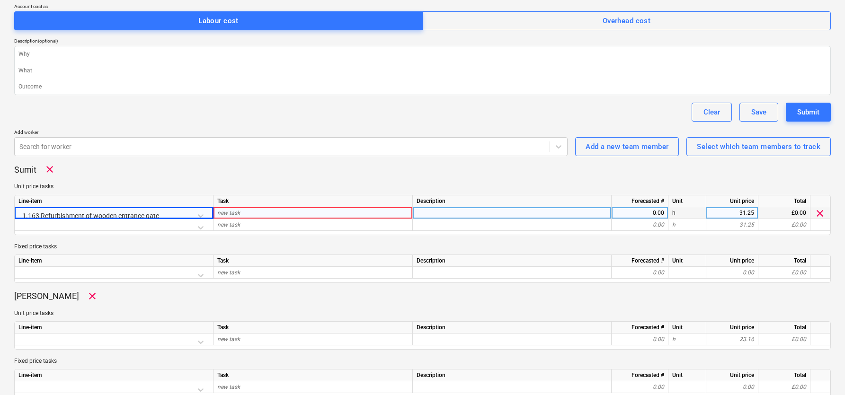
click at [271, 216] on div "new task" at bounding box center [312, 213] width 199 height 12
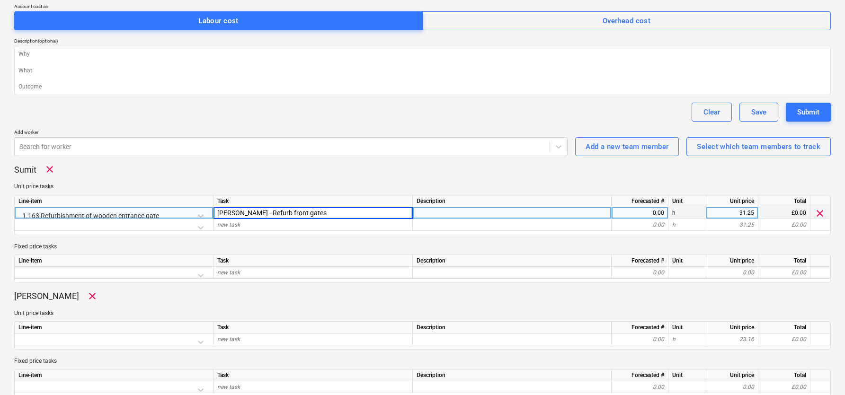
type input "[PERSON_NAME] - Refurb front gates"
type textarea "x"
click at [635, 214] on div "0.00" at bounding box center [639, 213] width 49 height 12
type input "8"
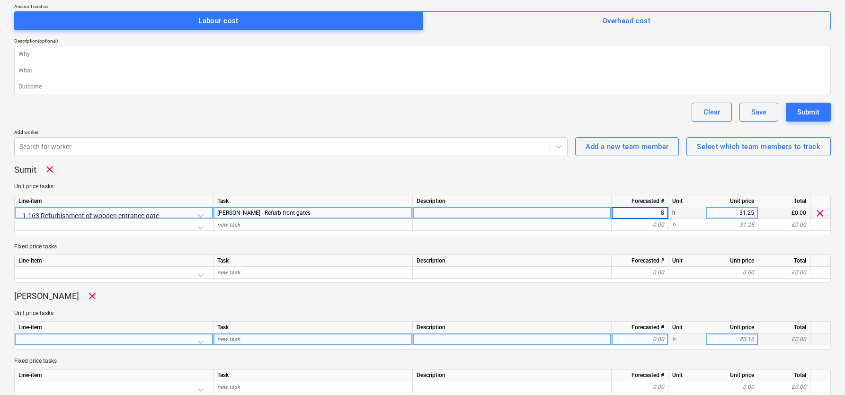
scroll to position [180, 0]
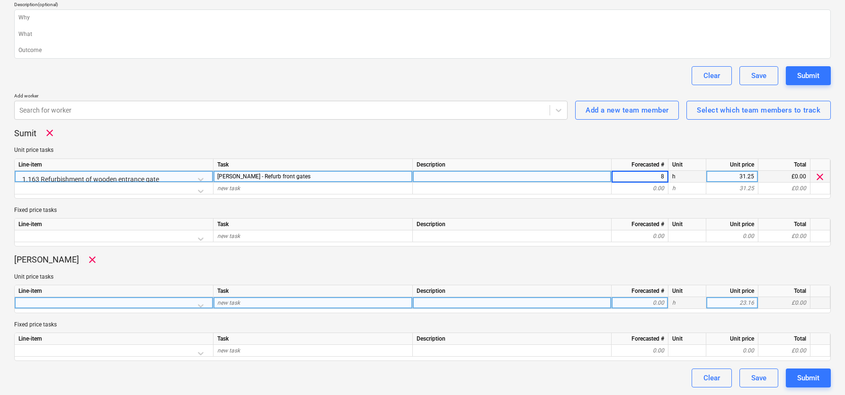
type textarea "x"
click at [95, 301] on div at bounding box center [113, 305] width 191 height 17
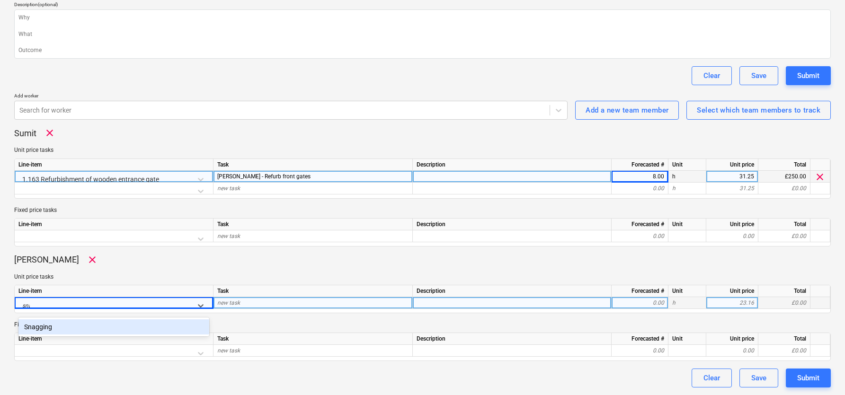
type input "snagg"
click at [75, 328] on div "Snagging" at bounding box center [113, 326] width 191 height 15
type textarea "x"
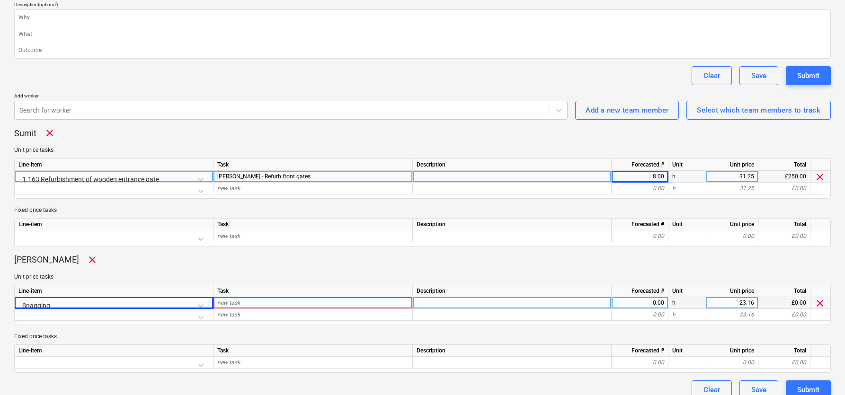
click at [238, 304] on span "new task" at bounding box center [228, 303] width 23 height 7
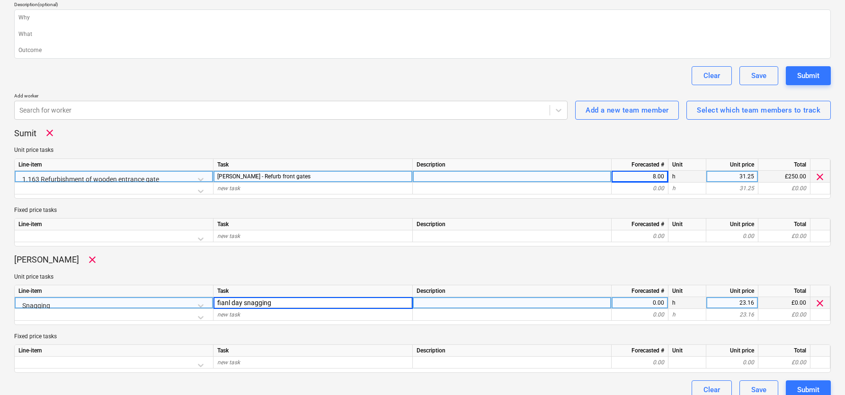
click at [230, 301] on input "fianl day snagging" at bounding box center [312, 302] width 199 height 11
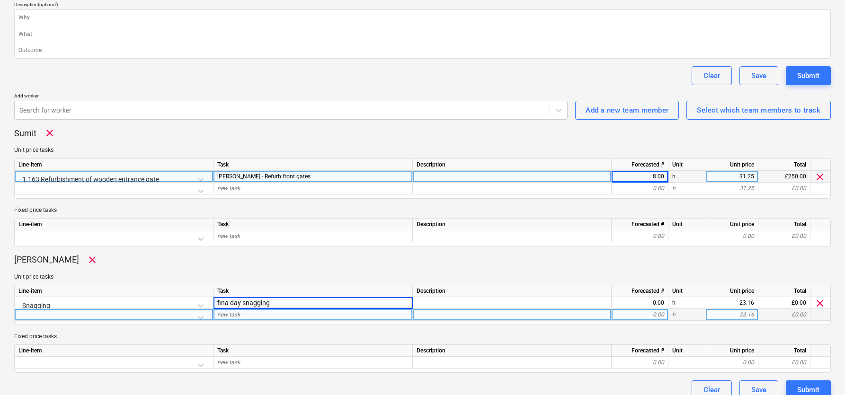
type input "final day snagging"
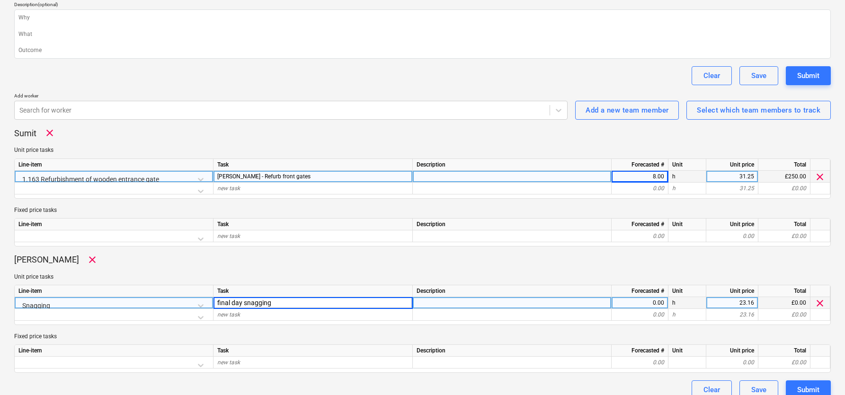
type textarea "x"
click at [658, 302] on div "0.00" at bounding box center [639, 303] width 49 height 12
type input "8"
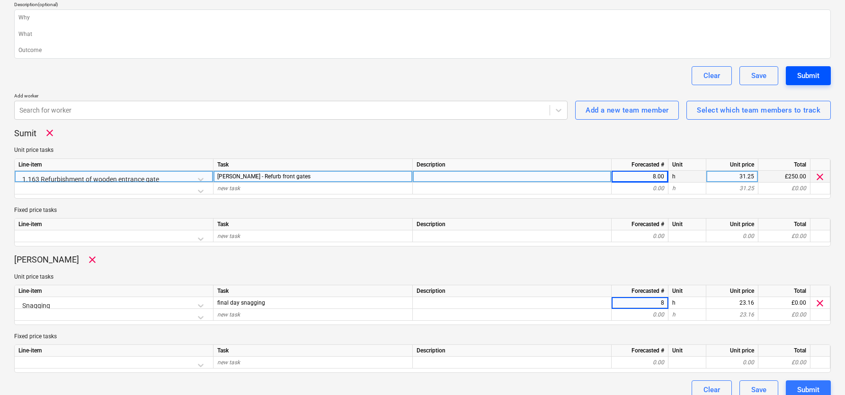
click at [797, 80] on div "Submit" at bounding box center [808, 76] width 22 height 12
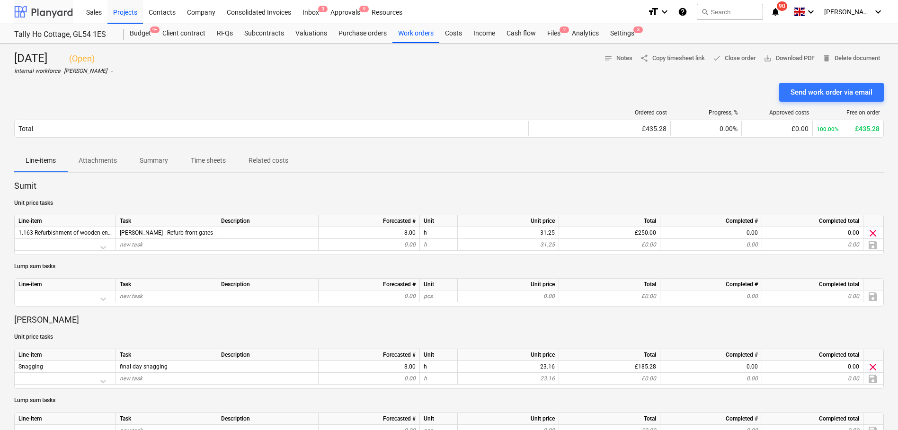
click at [44, 16] on div at bounding box center [43, 12] width 59 height 24
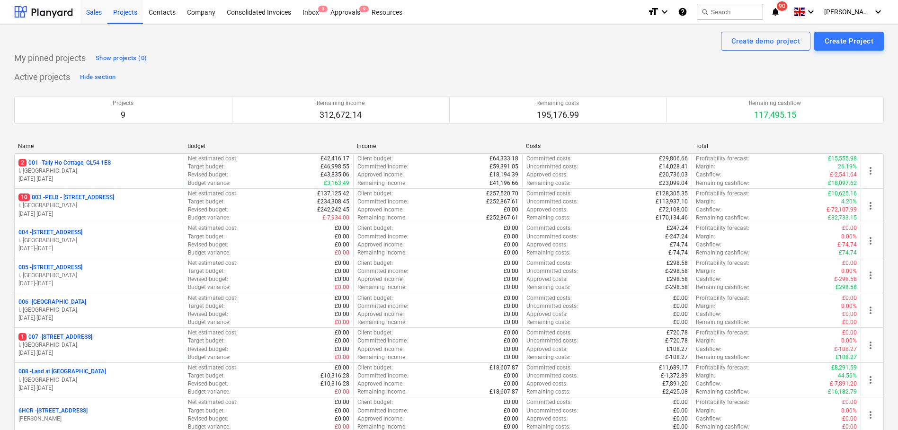
click at [101, 11] on div "Sales" at bounding box center [93, 12] width 27 height 24
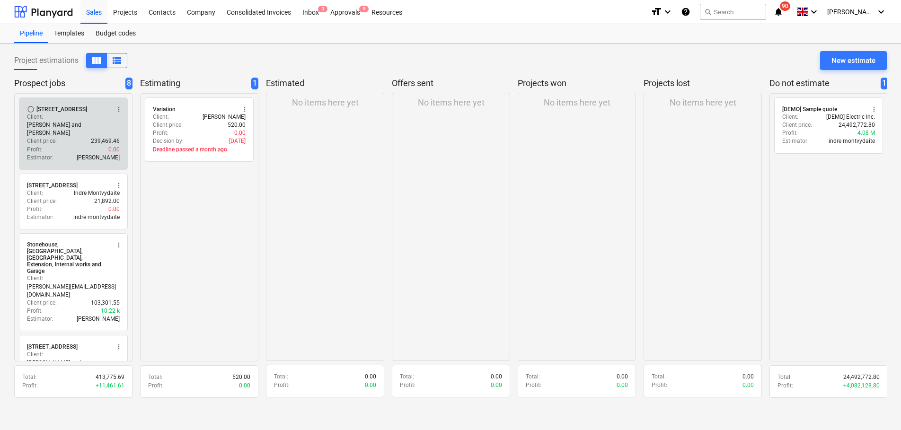
click at [82, 121] on p "[PERSON_NAME] and [PERSON_NAME]" at bounding box center [73, 129] width 93 height 16
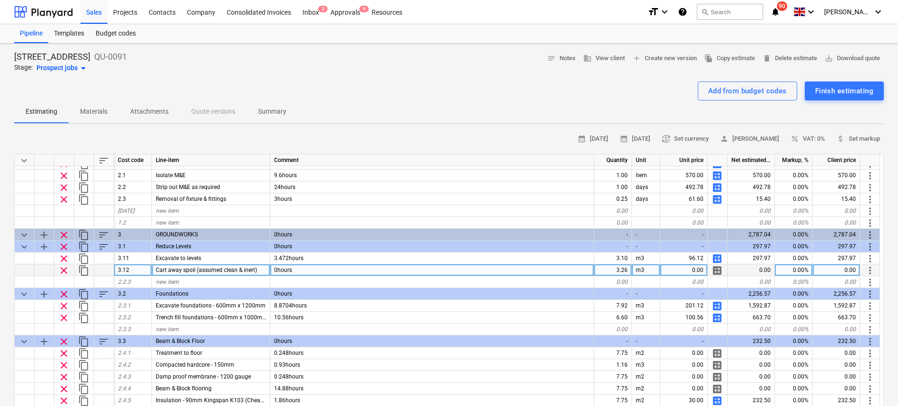
scroll to position [127, 0]
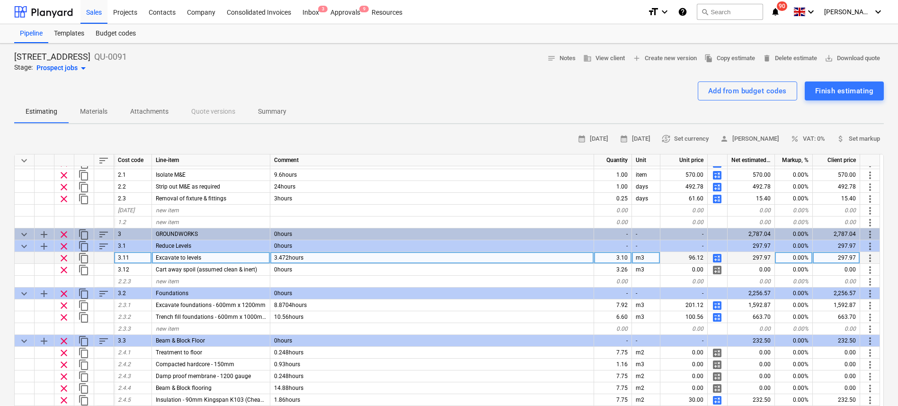
click at [717, 258] on span "calculate" at bounding box center [716, 257] width 11 height 11
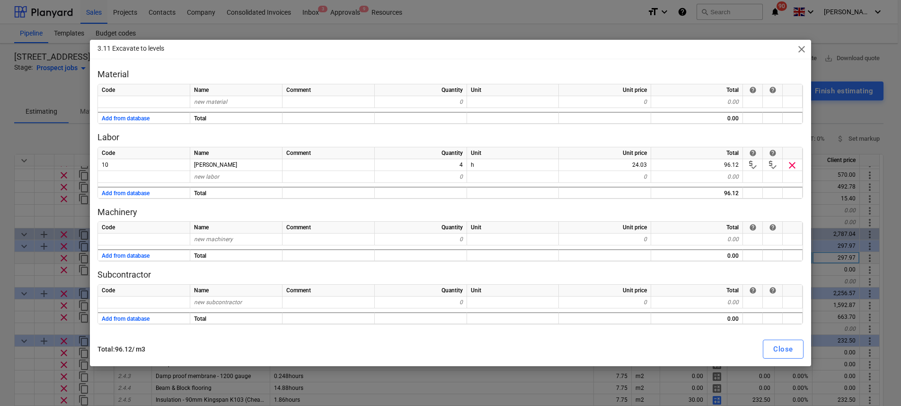
click at [804, 49] on span "close" at bounding box center [801, 49] width 11 height 11
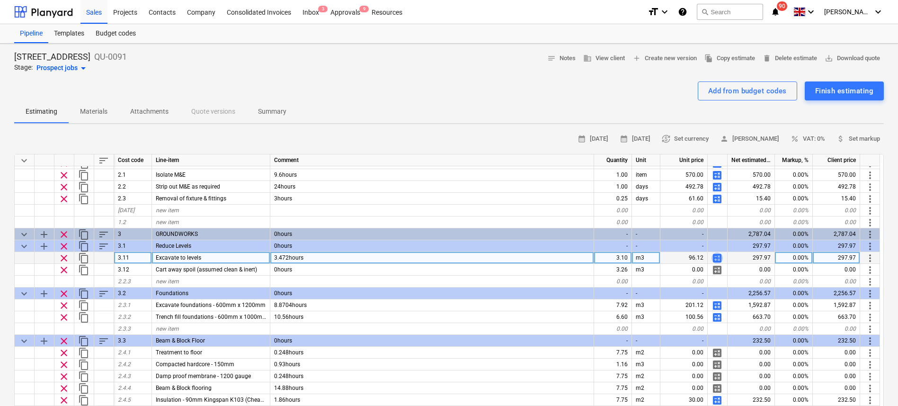
click at [717, 257] on span "calculate" at bounding box center [716, 257] width 11 height 11
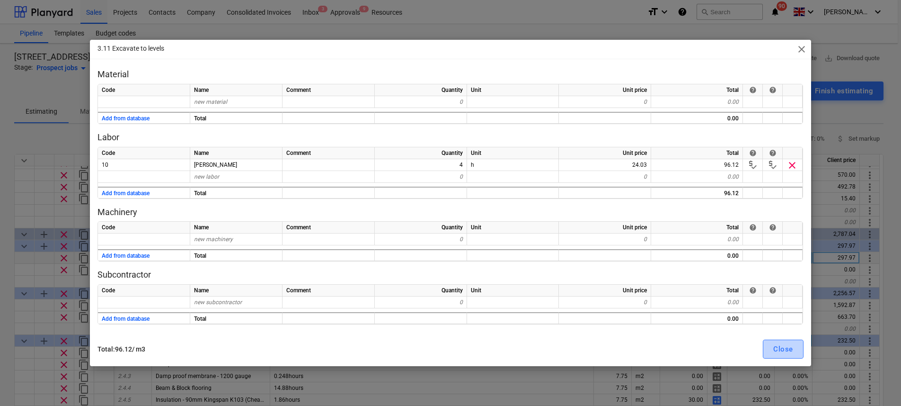
click at [777, 347] on div "Close" at bounding box center [782, 349] width 19 height 12
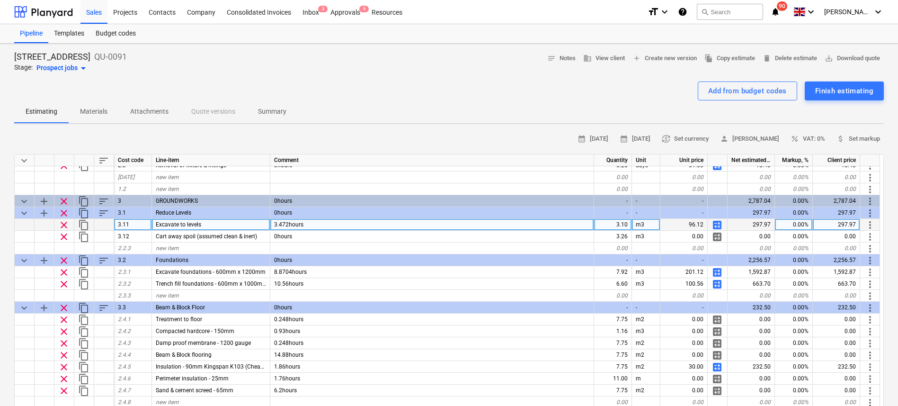
scroll to position [124, 0]
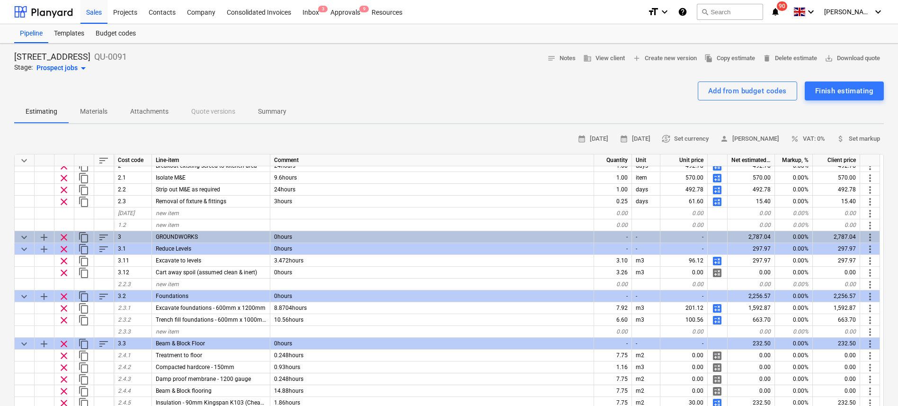
click at [719, 257] on span "calculate" at bounding box center [716, 260] width 11 height 11
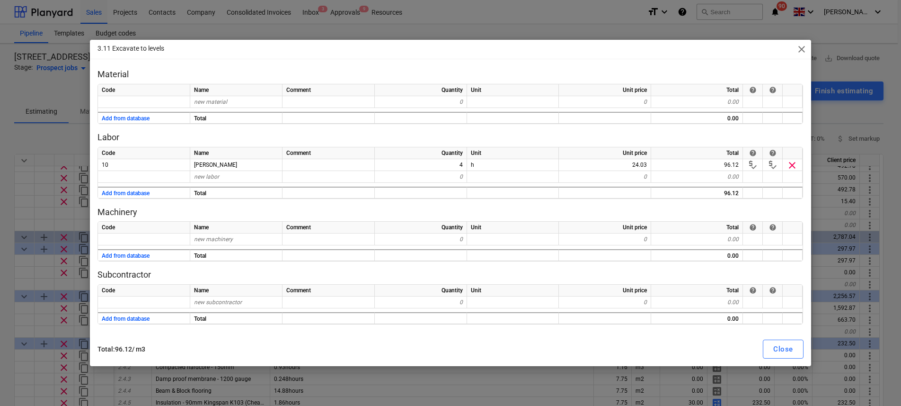
click at [803, 45] on span "close" at bounding box center [801, 49] width 11 height 11
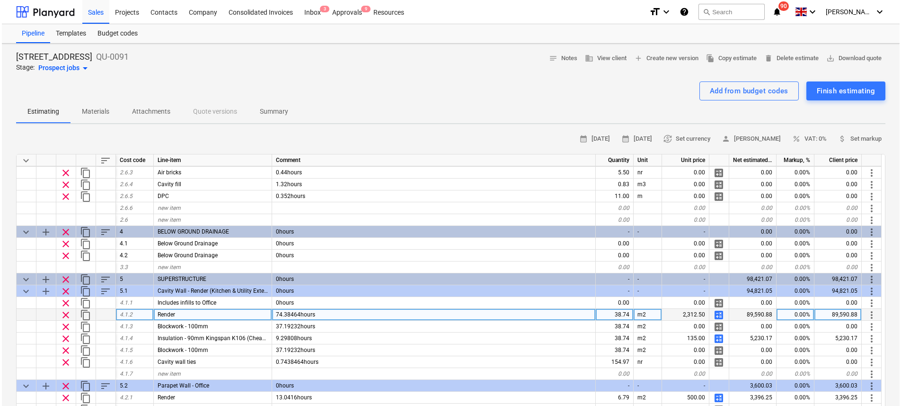
scroll to position [474, 0]
click at [717, 315] on span "calculate" at bounding box center [716, 313] width 11 height 11
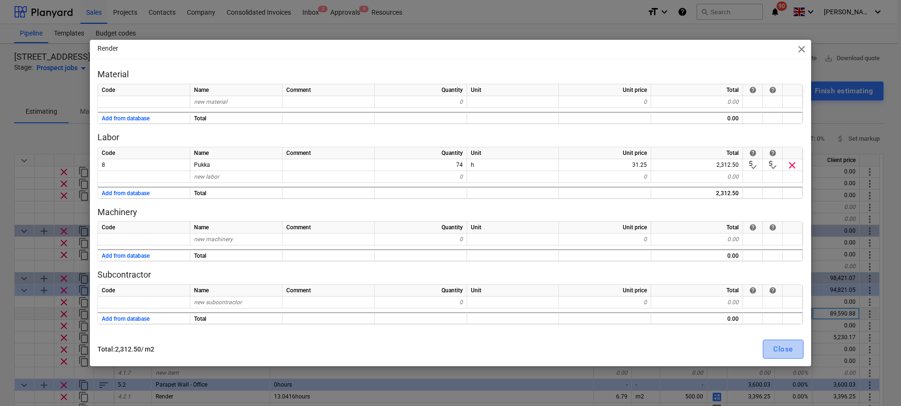
click at [779, 347] on div "Close" at bounding box center [782, 349] width 19 height 12
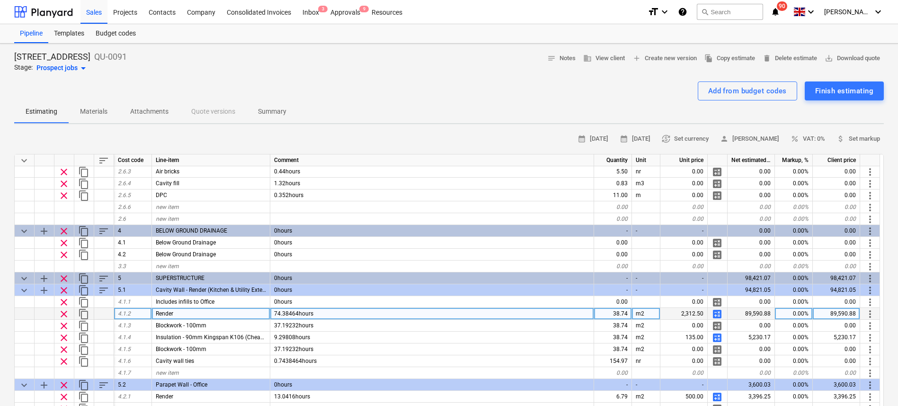
click at [746, 311] on div "89,590.88" at bounding box center [750, 314] width 47 height 12
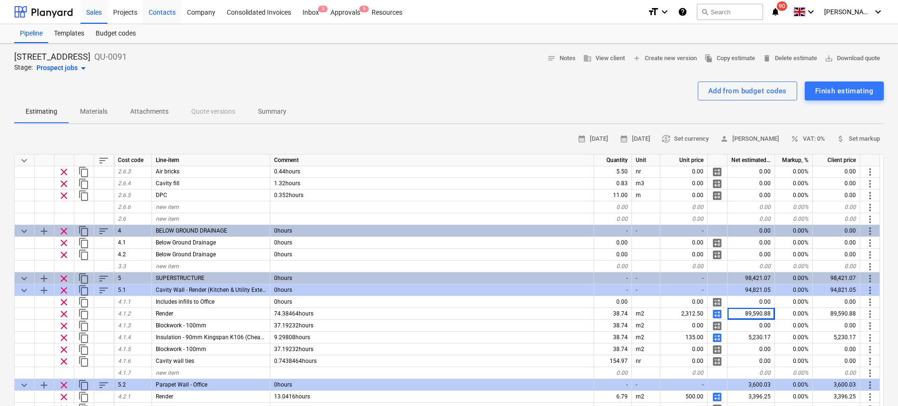
drag, startPoint x: 58, startPoint y: 15, endPoint x: 160, endPoint y: 8, distance: 102.9
click at [57, 15] on div at bounding box center [43, 12] width 59 height 24
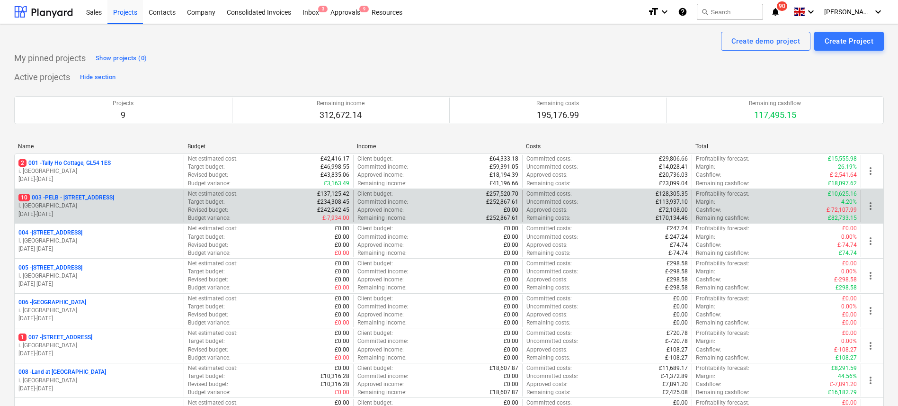
click at [80, 195] on p "10 003 - PELB - [GEOGRAPHIC_DATA], [GEOGRAPHIC_DATA], GL2 7NE" at bounding box center [66, 198] width 96 height 8
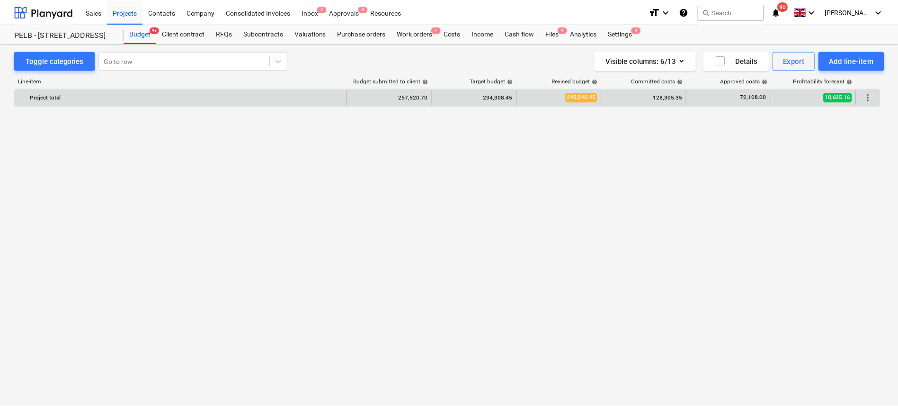
scroll to position [5903, 0]
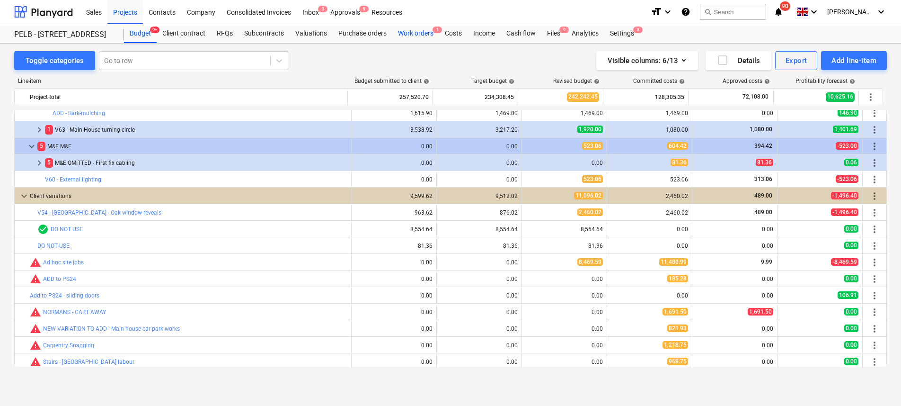
click at [411, 33] on div "Work orders 1" at bounding box center [415, 33] width 47 height 19
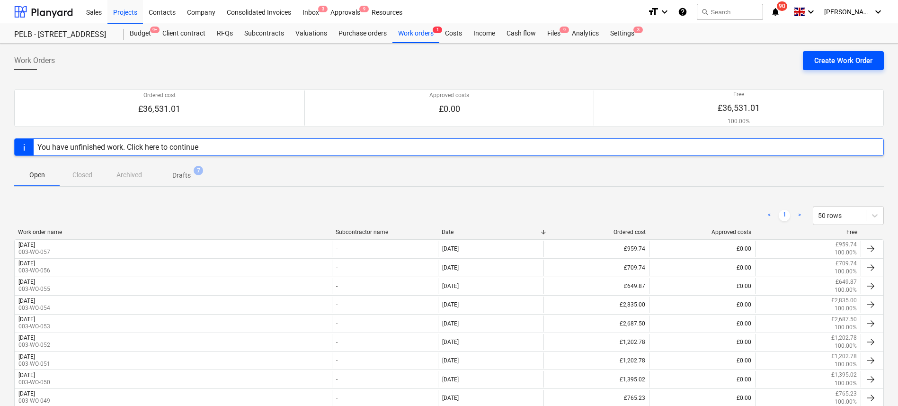
click at [835, 62] on div "Create Work Order" at bounding box center [843, 60] width 58 height 12
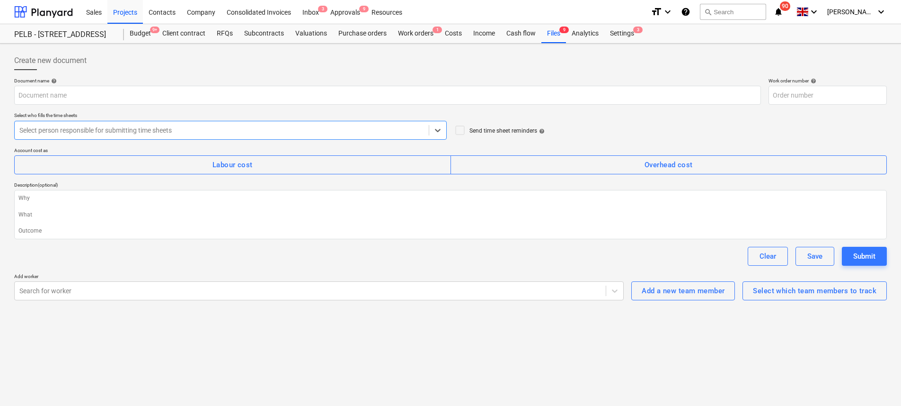
type textarea "x"
type input "003-WO-058"
click at [828, 294] on div "Select which team members to track" at bounding box center [815, 290] width 124 height 12
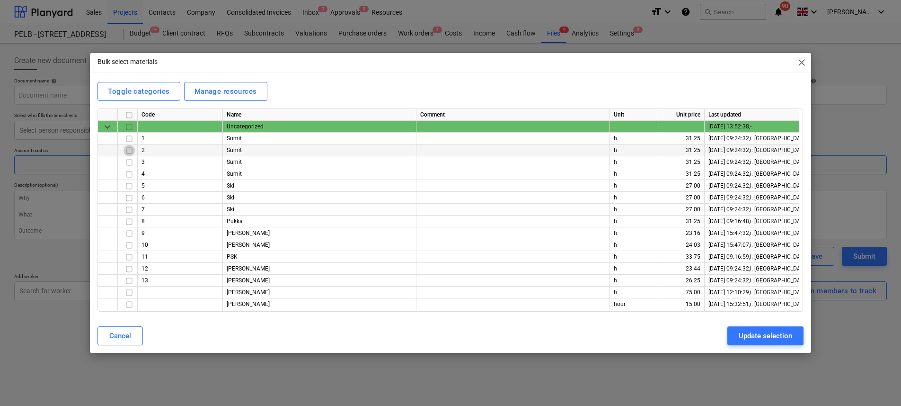
drag, startPoint x: 128, startPoint y: 148, endPoint x: 130, endPoint y: 168, distance: 19.5
click at [128, 148] on input "checkbox" at bounding box center [129, 150] width 11 height 11
drag, startPoint x: 130, startPoint y: 180, endPoint x: 121, endPoint y: 215, distance: 36.0
click at [129, 185] on input "checkbox" at bounding box center [129, 185] width 11 height 11
click at [126, 229] on input "checkbox" at bounding box center [129, 233] width 11 height 11
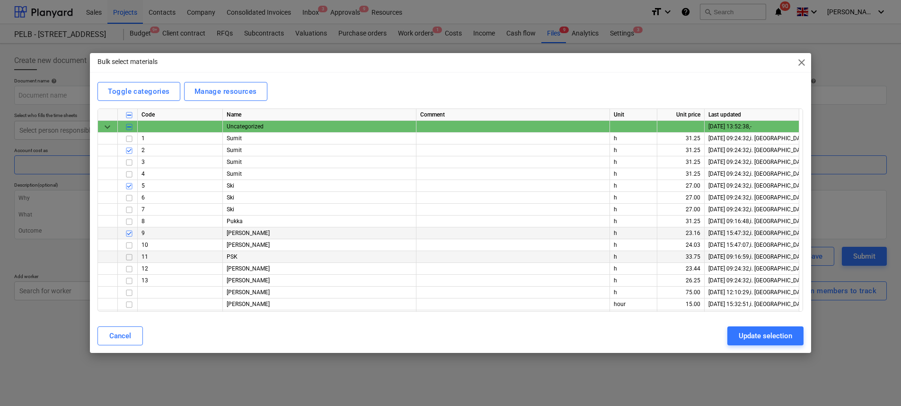
click at [128, 261] on input "checkbox" at bounding box center [129, 256] width 11 height 11
click at [128, 285] on input "checkbox" at bounding box center [129, 280] width 11 height 11
drag, startPoint x: 127, startPoint y: 256, endPoint x: 128, endPoint y: 239, distance: 17.1
click at [127, 256] on input "checkbox" at bounding box center [129, 256] width 11 height 11
click at [128, 237] on input "checkbox" at bounding box center [129, 233] width 11 height 11
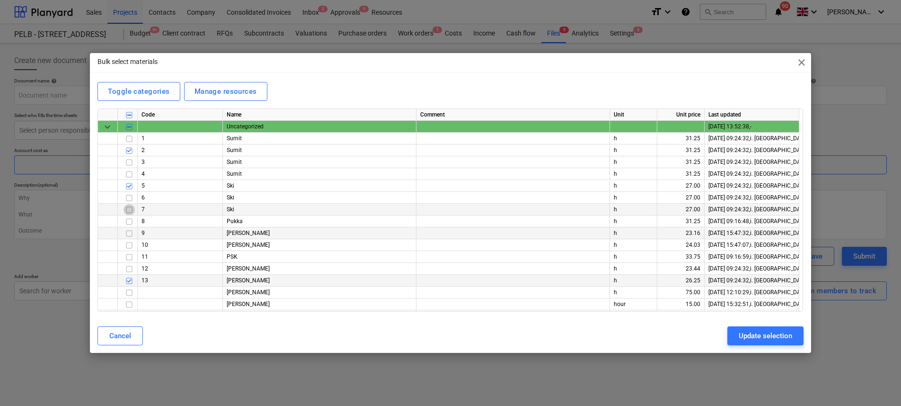
click at [129, 213] on input "checkbox" at bounding box center [129, 209] width 11 height 11
click at [130, 224] on input "checkbox" at bounding box center [129, 221] width 11 height 11
click at [129, 236] on input "checkbox" at bounding box center [129, 233] width 11 height 11
click at [758, 335] on div "Update selection" at bounding box center [765, 335] width 53 height 12
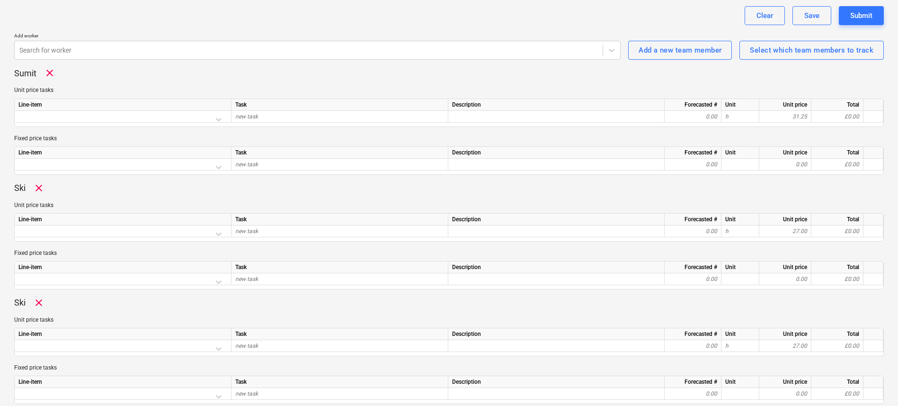
scroll to position [199, 0]
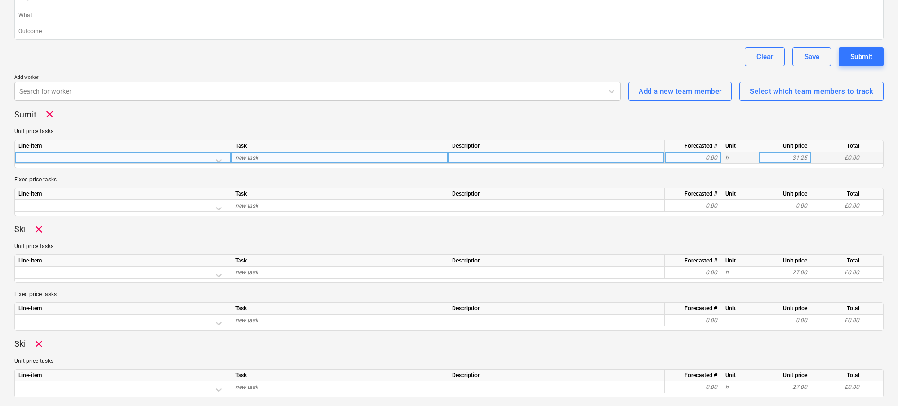
click at [219, 159] on div at bounding box center [122, 160] width 209 height 17
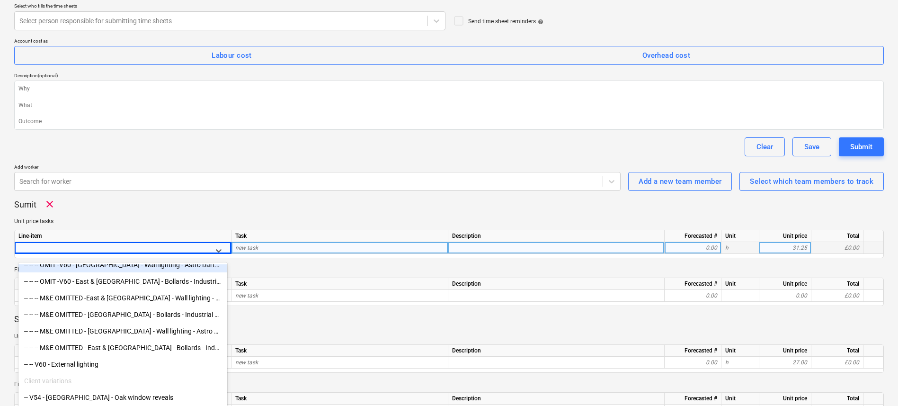
scroll to position [0, 0]
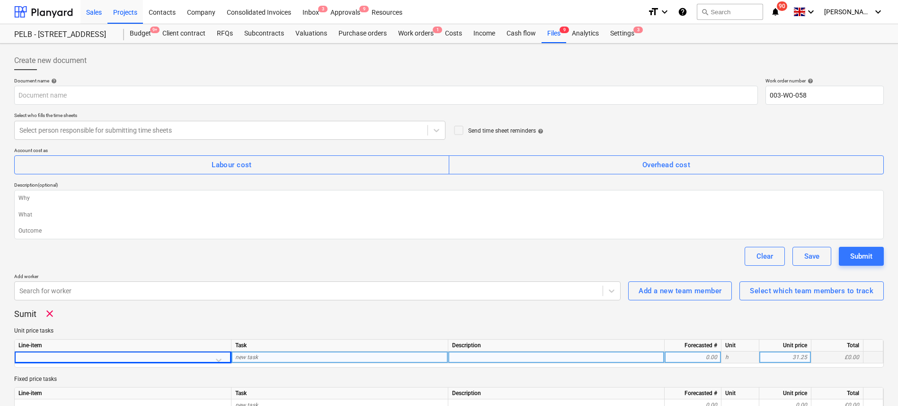
click at [95, 12] on div "Sales" at bounding box center [93, 12] width 27 height 24
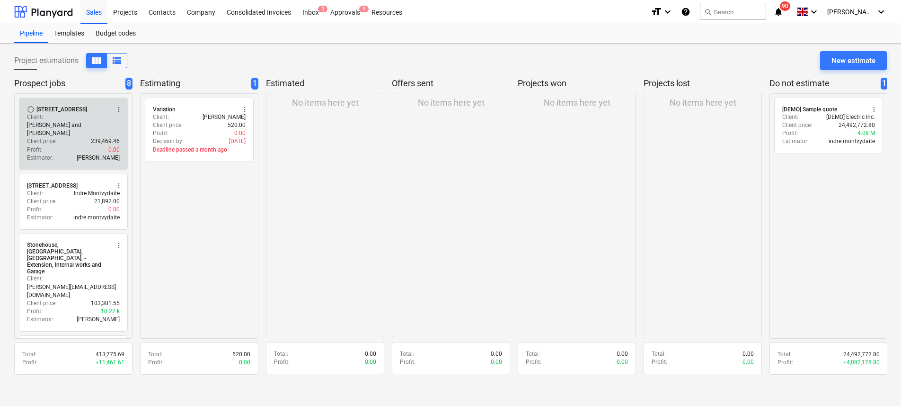
click at [71, 121] on p "[PERSON_NAME] and [PERSON_NAME]" at bounding box center [73, 129] width 93 height 16
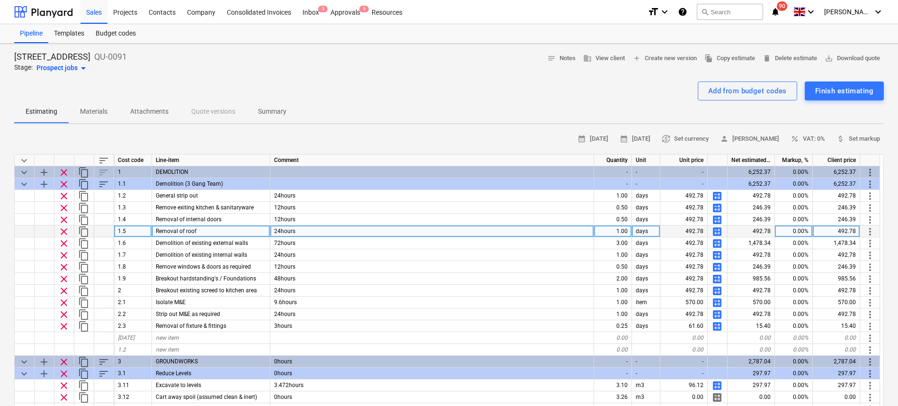
drag, startPoint x: 725, startPoint y: 230, endPoint x: 717, endPoint y: 233, distance: 8.4
click at [717, 233] on span "calculate" at bounding box center [716, 231] width 11 height 11
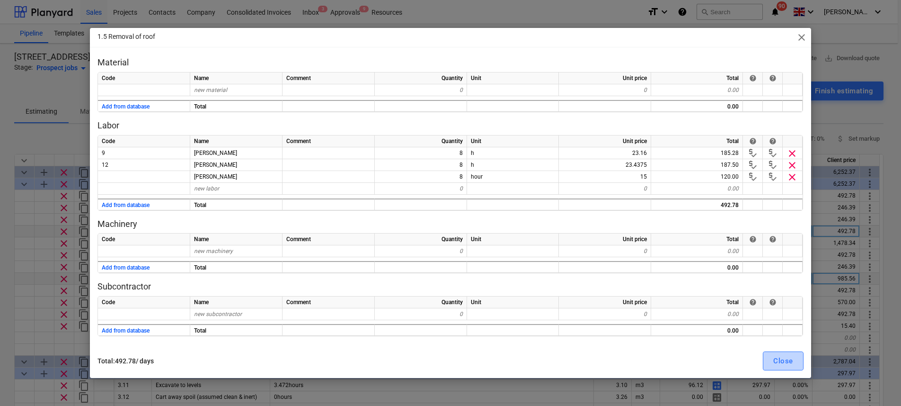
drag, startPoint x: 779, startPoint y: 357, endPoint x: 784, endPoint y: 278, distance: 79.2
click at [779, 357] on div "Close" at bounding box center [782, 360] width 19 height 12
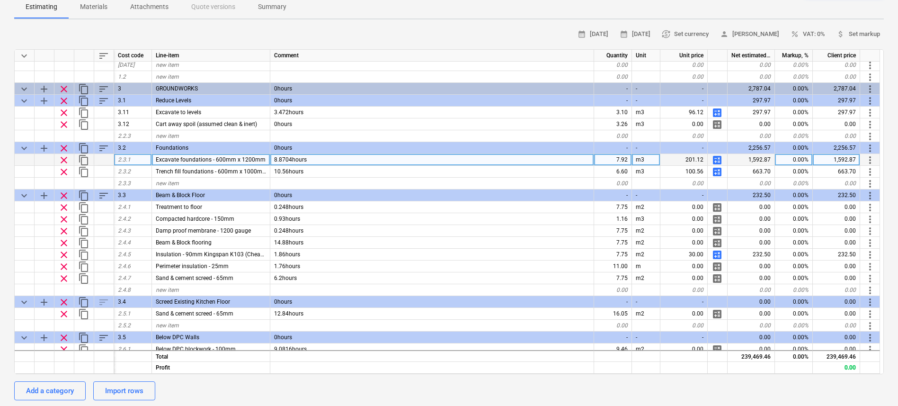
scroll to position [107, 0]
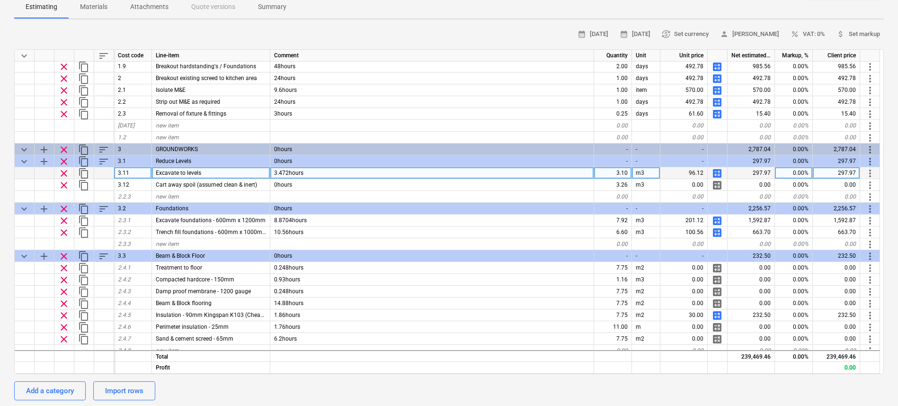
click at [720, 174] on span "calculate" at bounding box center [716, 173] width 11 height 11
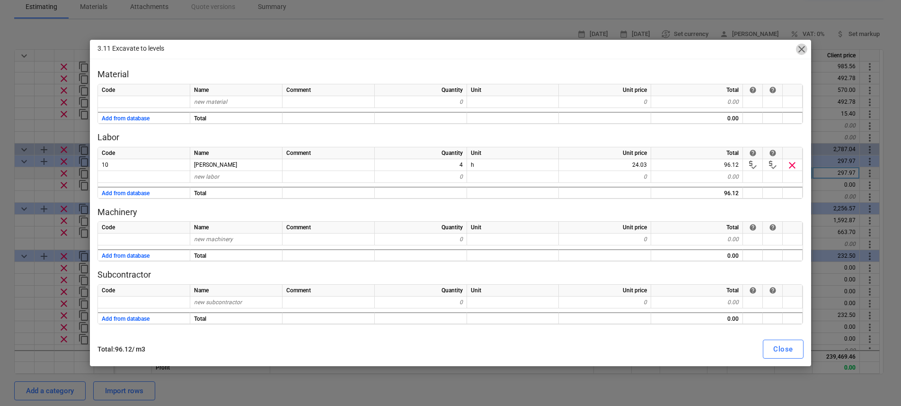
click at [803, 46] on span "close" at bounding box center [801, 49] width 11 height 11
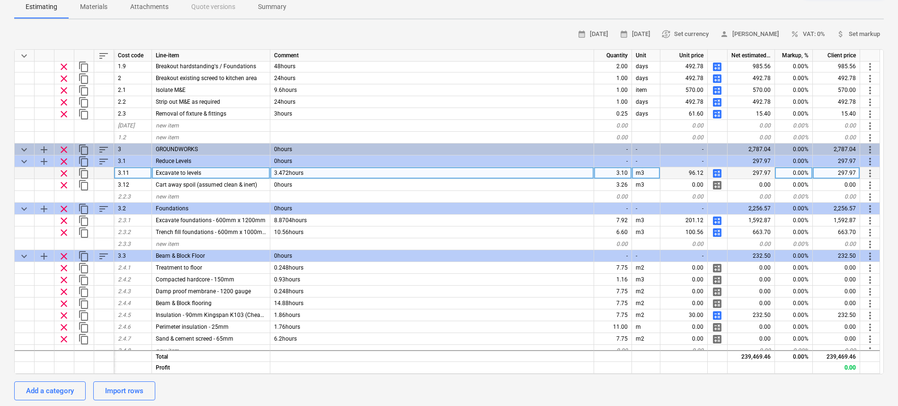
click at [716, 172] on span "calculate" at bounding box center [716, 173] width 11 height 11
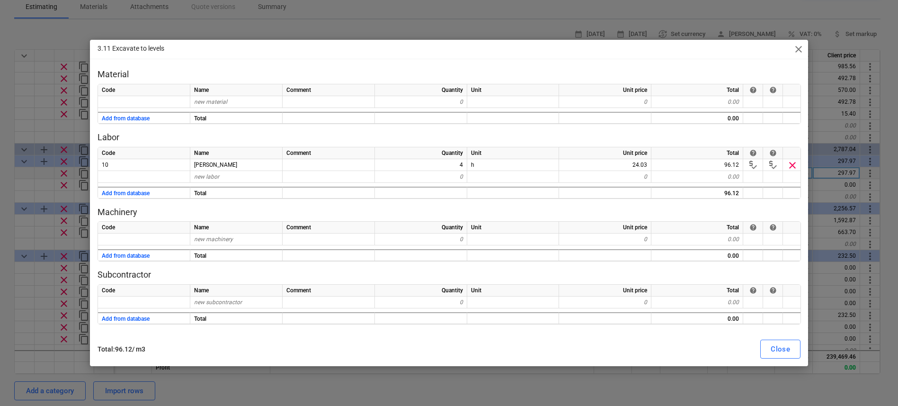
type textarea "x"
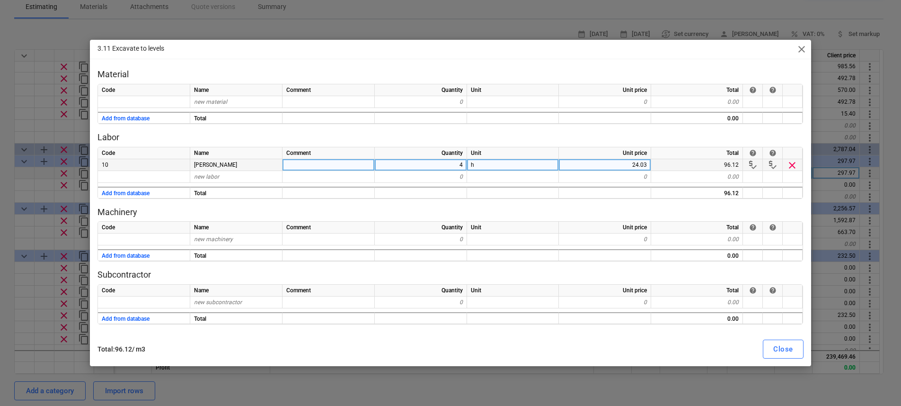
click at [439, 163] on div "4" at bounding box center [421, 165] width 92 height 12
type input "3.47"
drag, startPoint x: 778, startPoint y: 349, endPoint x: 781, endPoint y: 340, distance: 9.9
click at [778, 349] on div "Close" at bounding box center [782, 349] width 19 height 12
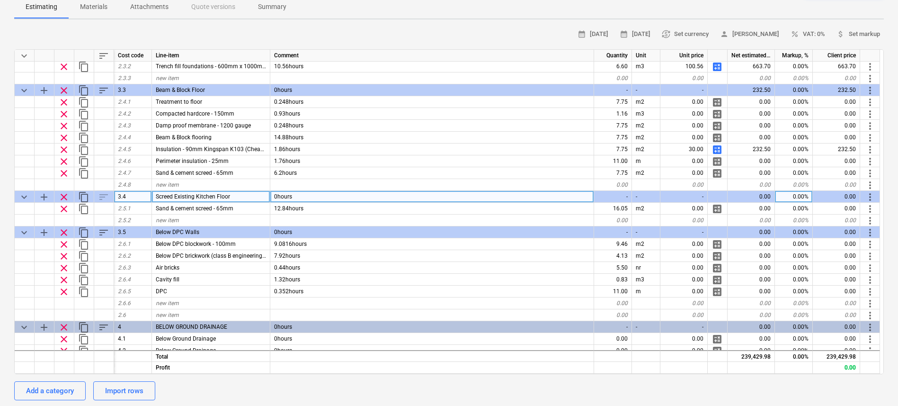
scroll to position [295, 0]
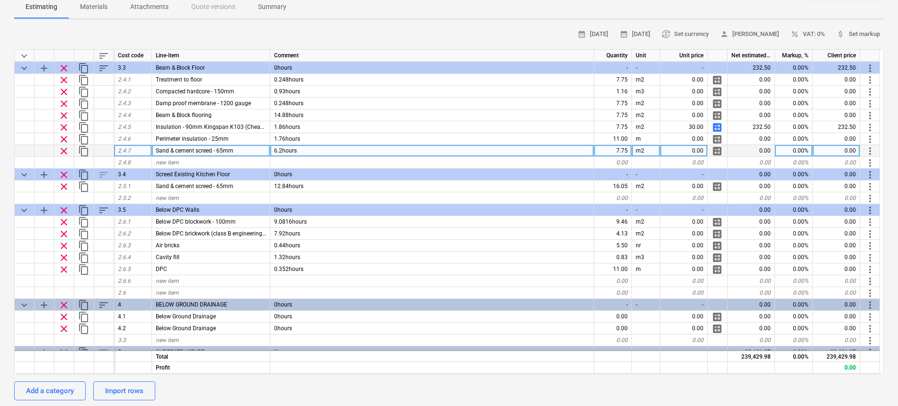
drag, startPoint x: 282, startPoint y: 150, endPoint x: 204, endPoint y: 149, distance: 78.6
click at [282, 150] on span "6.2hours" at bounding box center [285, 150] width 23 height 7
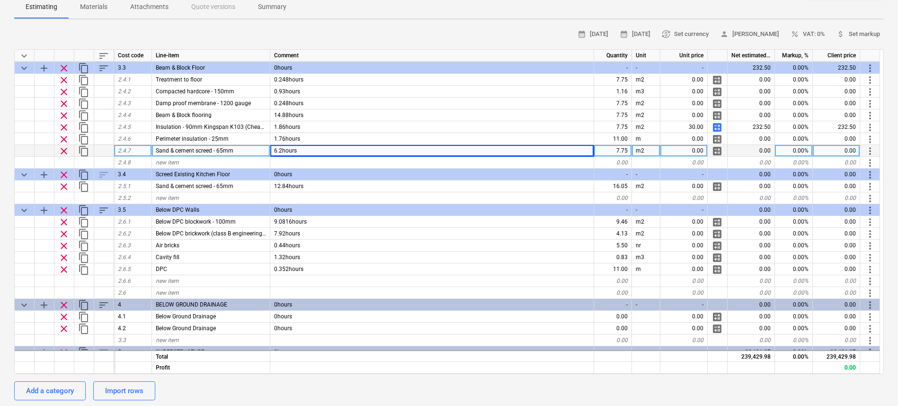
click at [699, 153] on div "0.00" at bounding box center [683, 151] width 47 height 12
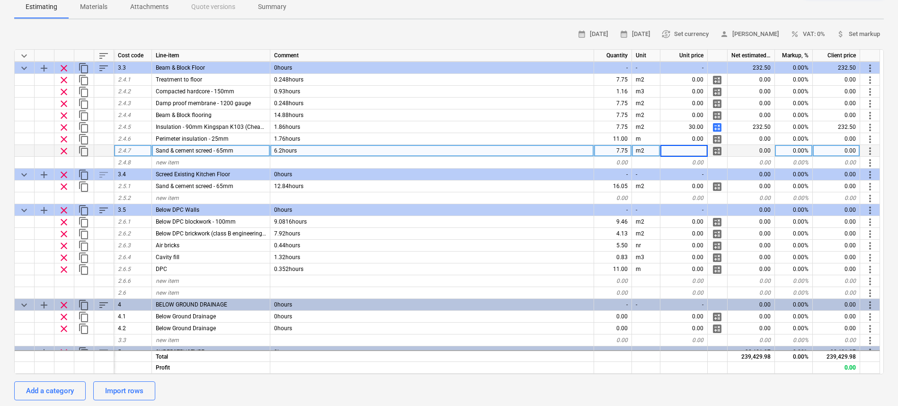
click at [715, 151] on span "calculate" at bounding box center [716, 150] width 11 height 11
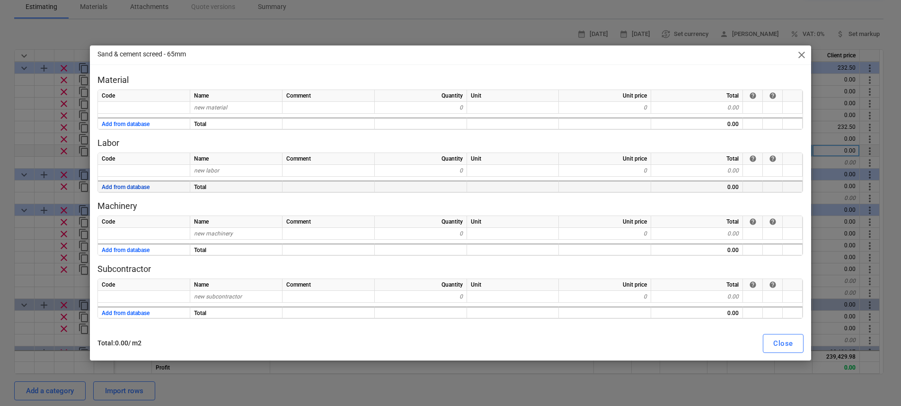
click at [135, 186] on button "Add from database" at bounding box center [126, 187] width 48 height 12
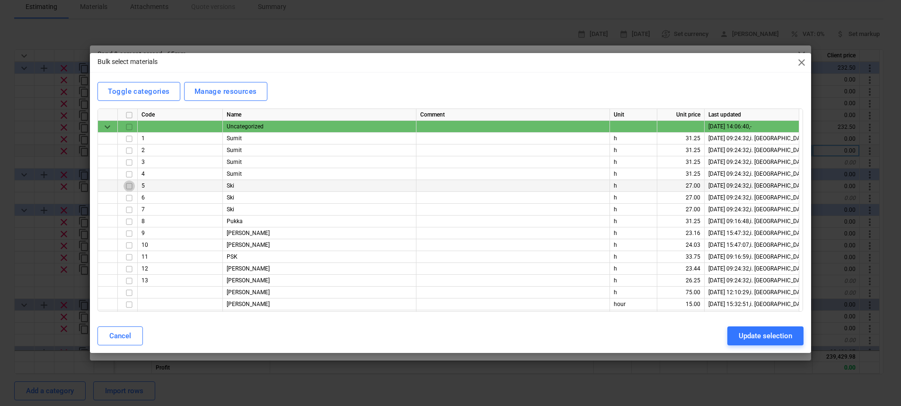
click at [128, 185] on input "checkbox" at bounding box center [129, 185] width 11 height 11
click at [754, 335] on div "Update selection" at bounding box center [765, 335] width 53 height 12
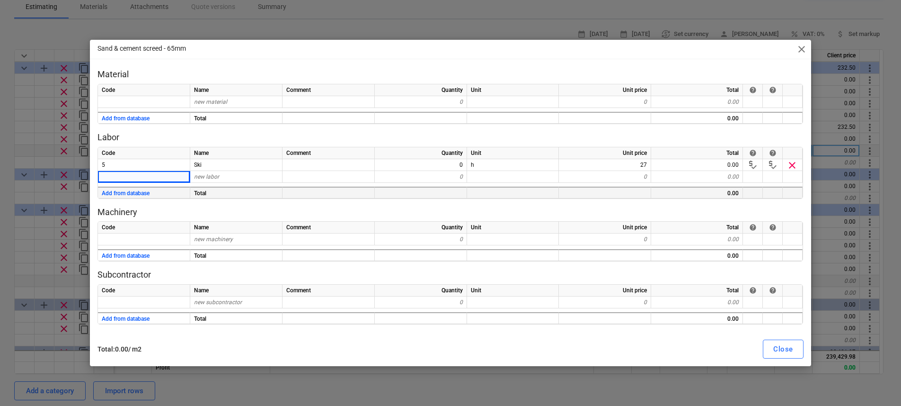
drag, startPoint x: 774, startPoint y: 349, endPoint x: 783, endPoint y: 275, distance: 74.4
click at [774, 349] on div "Close" at bounding box center [782, 349] width 19 height 12
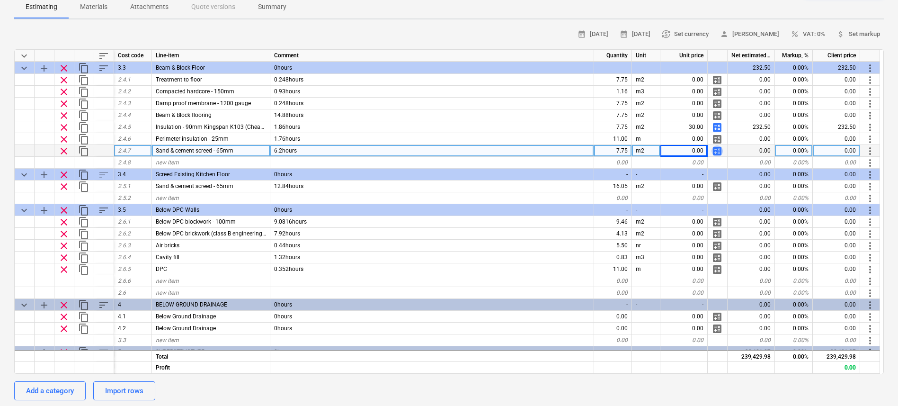
click at [718, 150] on span "calculate" at bounding box center [716, 150] width 11 height 11
type textarea "x"
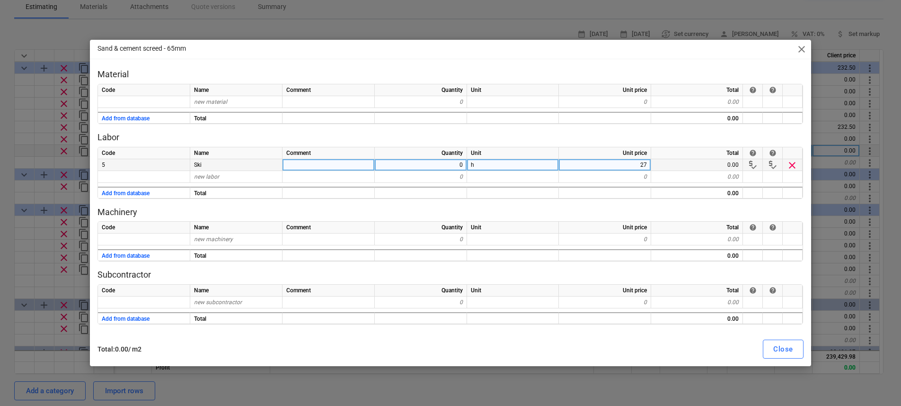
click at [449, 165] on div "0" at bounding box center [421, 165] width 92 height 12
type input "6.2"
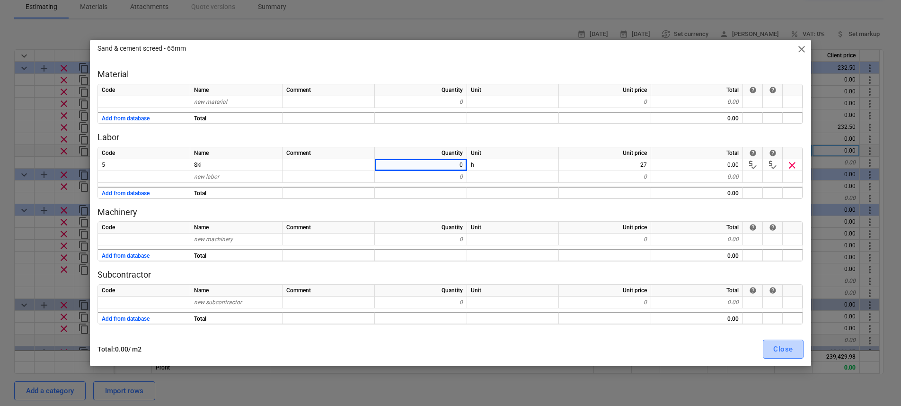
drag, startPoint x: 791, startPoint y: 343, endPoint x: 790, endPoint y: 338, distance: 4.8
click at [791, 343] on div "Close" at bounding box center [782, 349] width 19 height 12
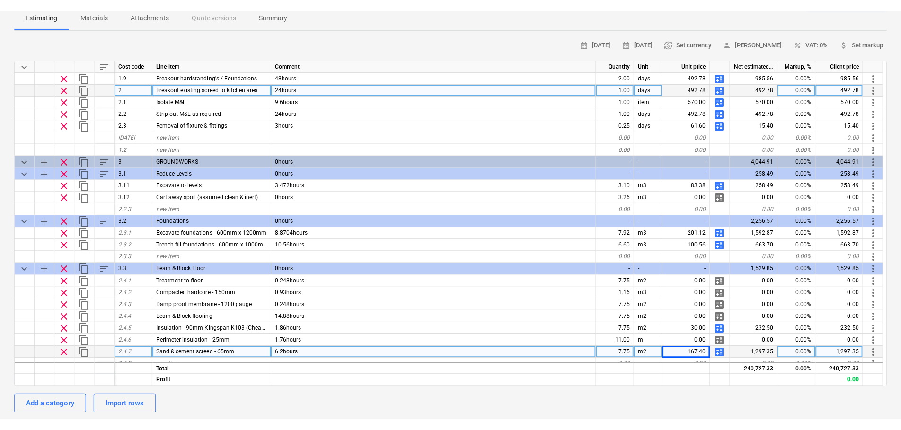
scroll to position [86, 0]
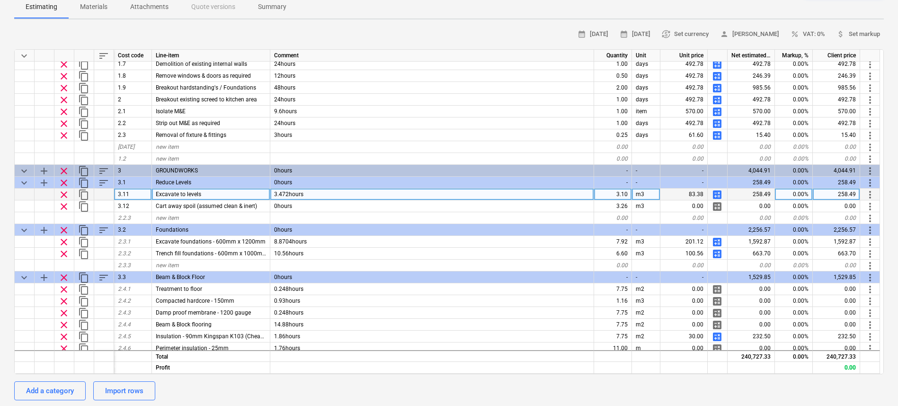
click at [716, 195] on span "calculate" at bounding box center [716, 194] width 11 height 11
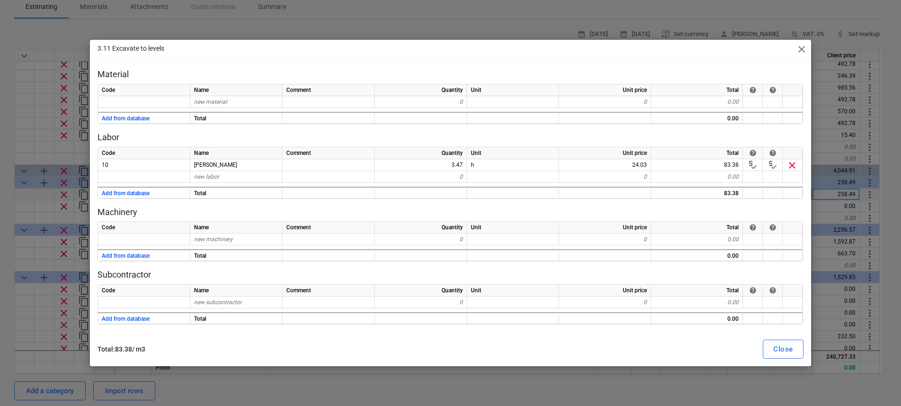
type textarea "x"
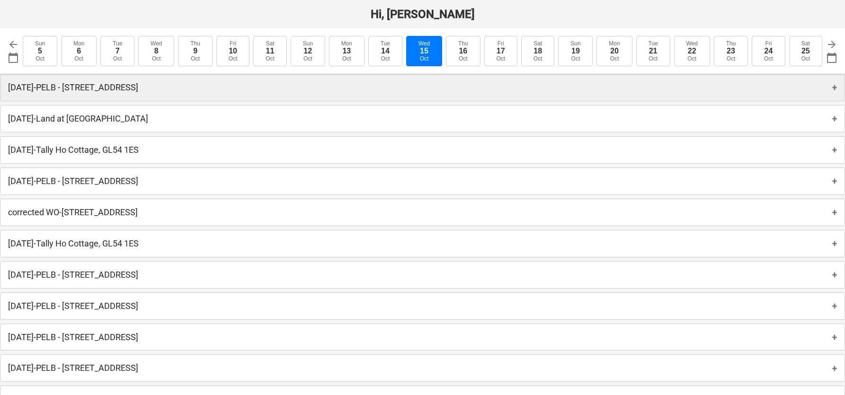
click at [138, 89] on p "[DATE] - PELB - [GEOGRAPHIC_DATA], [GEOGRAPHIC_DATA]" at bounding box center [73, 87] width 130 height 11
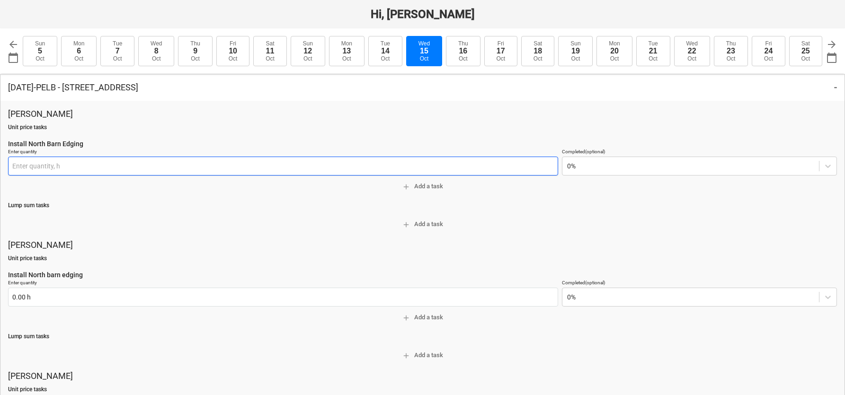
click at [61, 173] on input "text" at bounding box center [283, 166] width 550 height 19
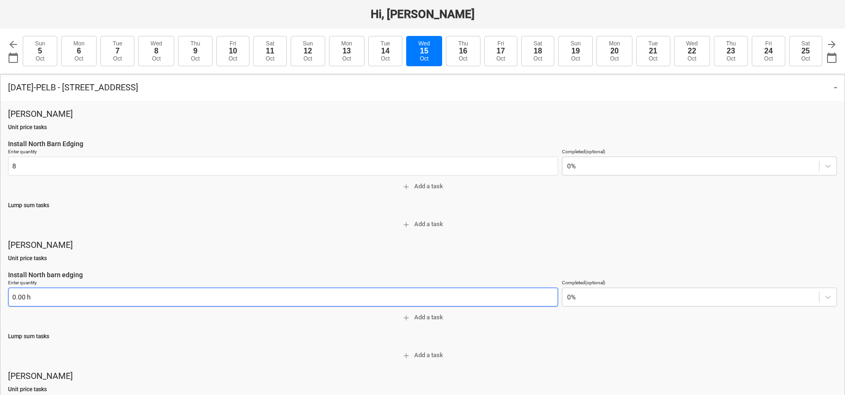
type input "8.00 h"
click at [13, 298] on input "text" at bounding box center [283, 297] width 550 height 19
type input "8"
type textarea "x"
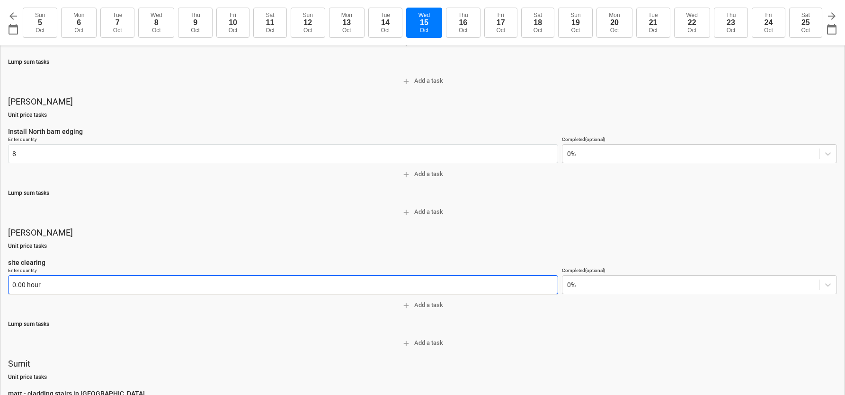
type input "8.00 h"
click at [20, 292] on input "text" at bounding box center [283, 284] width 550 height 19
type textarea "x"
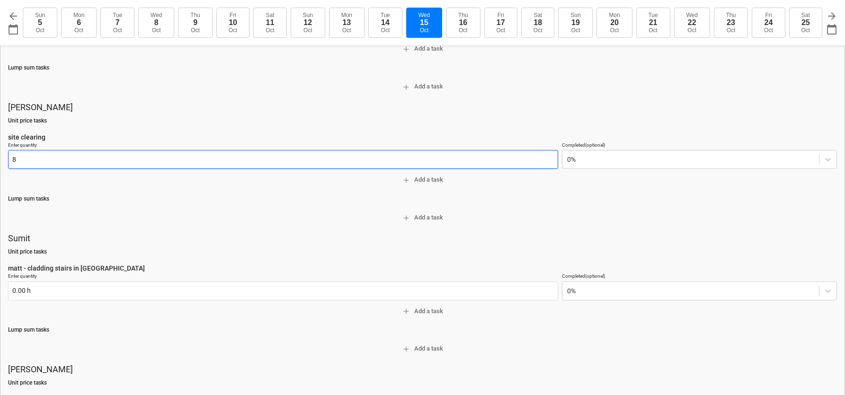
scroll to position [271, 0]
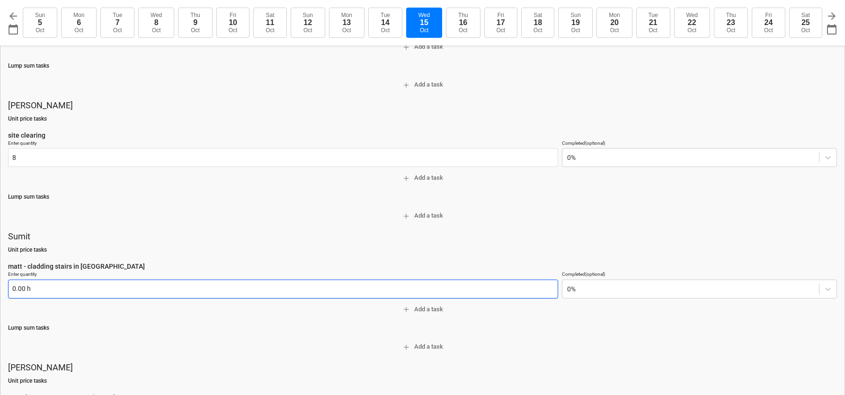
type input "8.00 hour"
click at [22, 292] on input "text" at bounding box center [283, 289] width 550 height 19
type textarea "x"
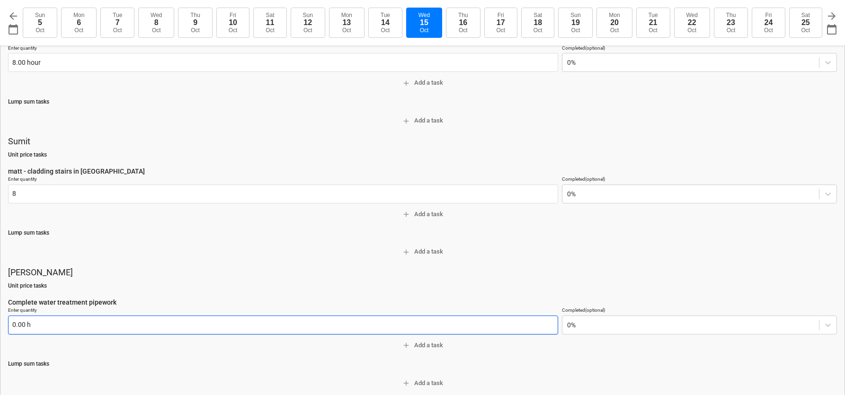
type input "8.00 h"
click at [19, 324] on input "text" at bounding box center [283, 325] width 550 height 19
type input "8"
type textarea "x"
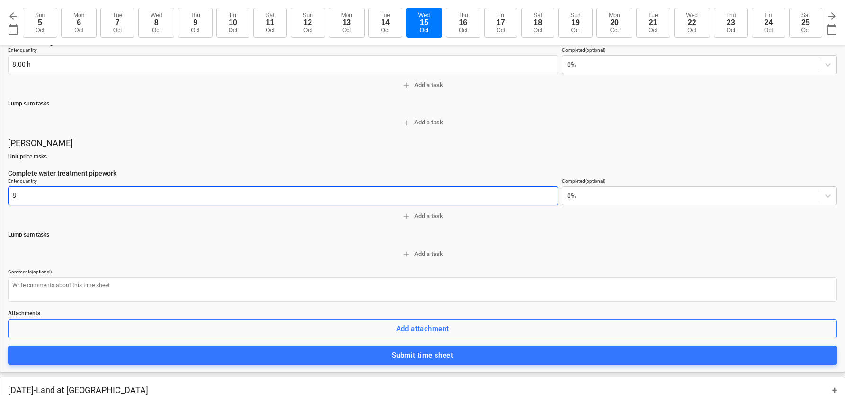
scroll to position [507, 0]
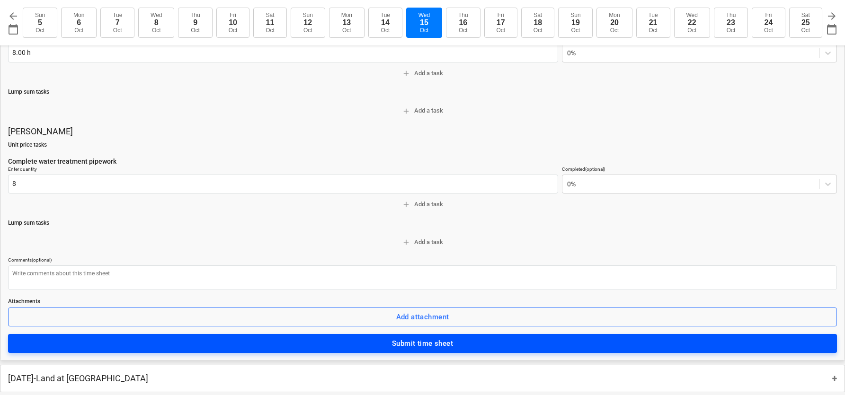
type input "8.00 h"
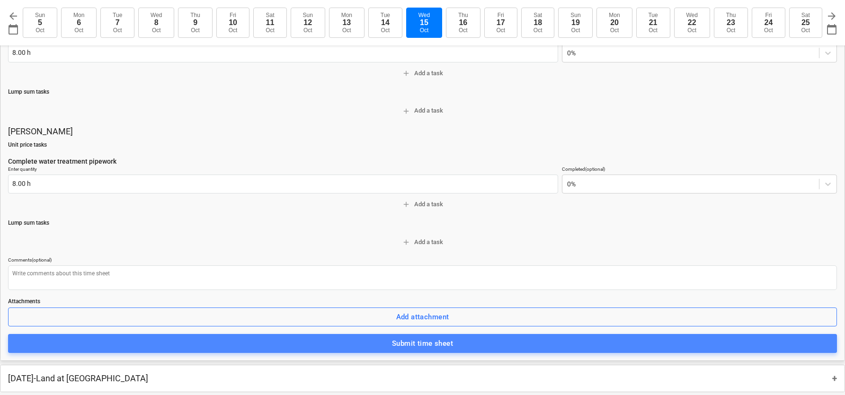
drag, startPoint x: 324, startPoint y: 351, endPoint x: 319, endPoint y: 349, distance: 5.4
click at [325, 350] on button "Submit time sheet" at bounding box center [422, 343] width 829 height 19
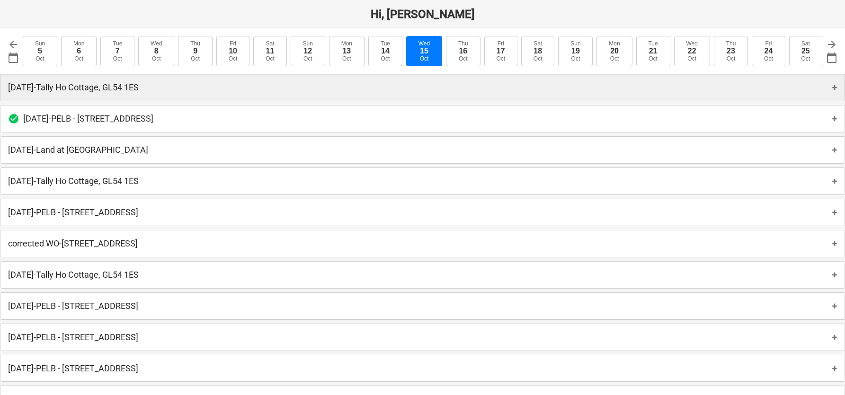
click at [139, 88] on p "Wednesday 15th Oct 2025 - Tally Ho Cottage, GL54 1ES" at bounding box center [73, 87] width 131 height 11
type textarea "x"
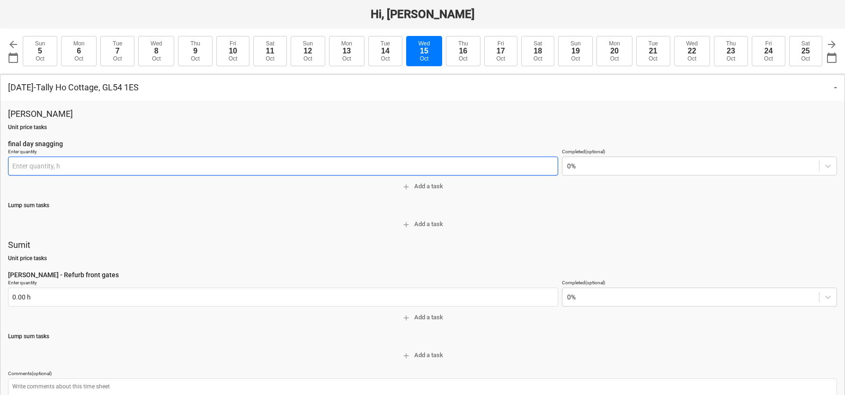
click at [67, 171] on input "text" at bounding box center [283, 166] width 550 height 19
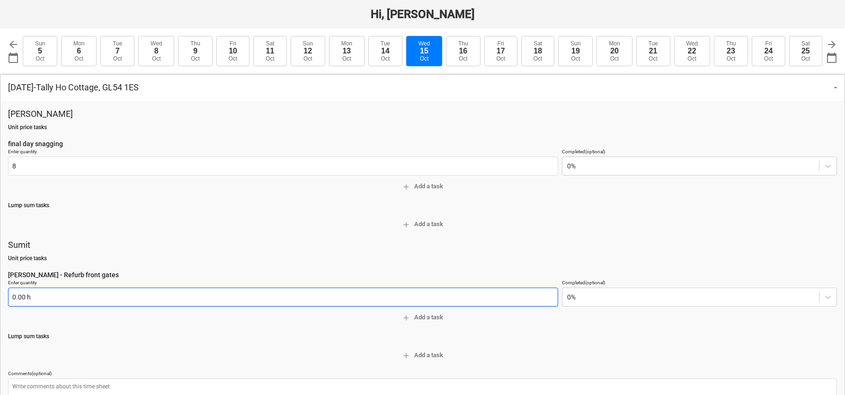
type input "8.00 h"
type input "8"
click at [41, 300] on input "8" at bounding box center [283, 297] width 550 height 19
type textarea "x"
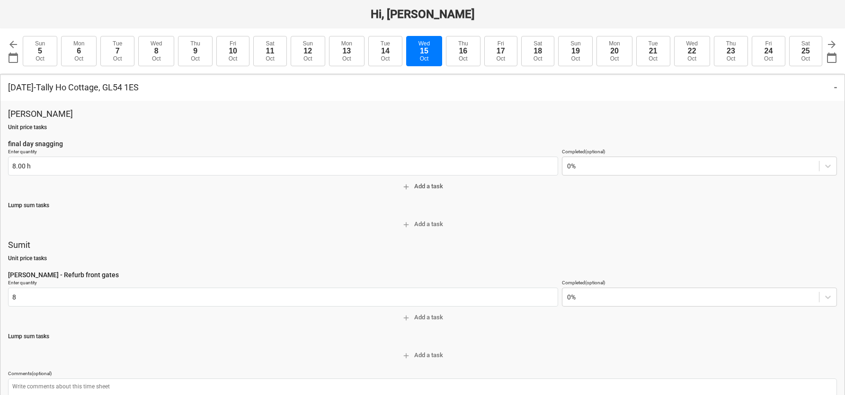
type input "8.00 h"
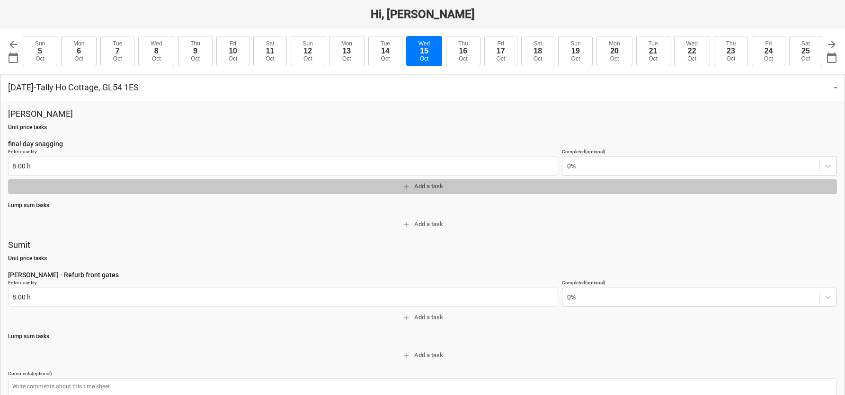
click at [36, 187] on span "add Add a task" at bounding box center [422, 186] width 821 height 11
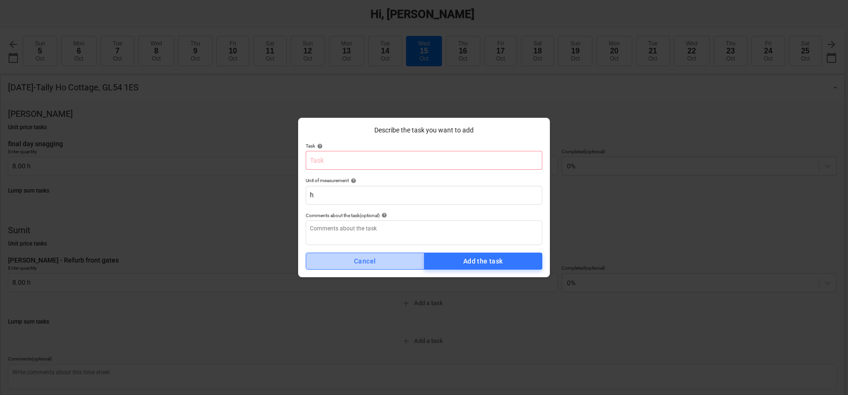
drag, startPoint x: 360, startPoint y: 262, endPoint x: 411, endPoint y: 195, distance: 84.1
click at [359, 262] on div "Cancel" at bounding box center [365, 262] width 22 height 12
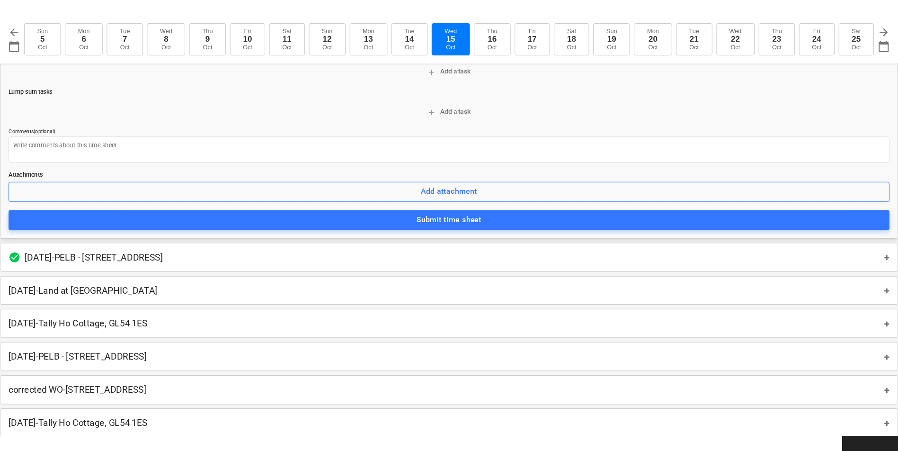
scroll to position [274, 0]
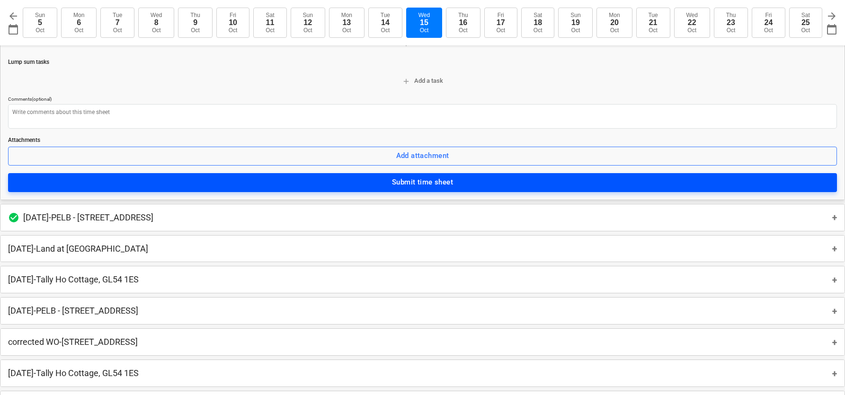
click at [412, 184] on div "Submit time sheet" at bounding box center [422, 182] width 61 height 12
type textarea "x"
